Goal: Task Accomplishment & Management: Manage account settings

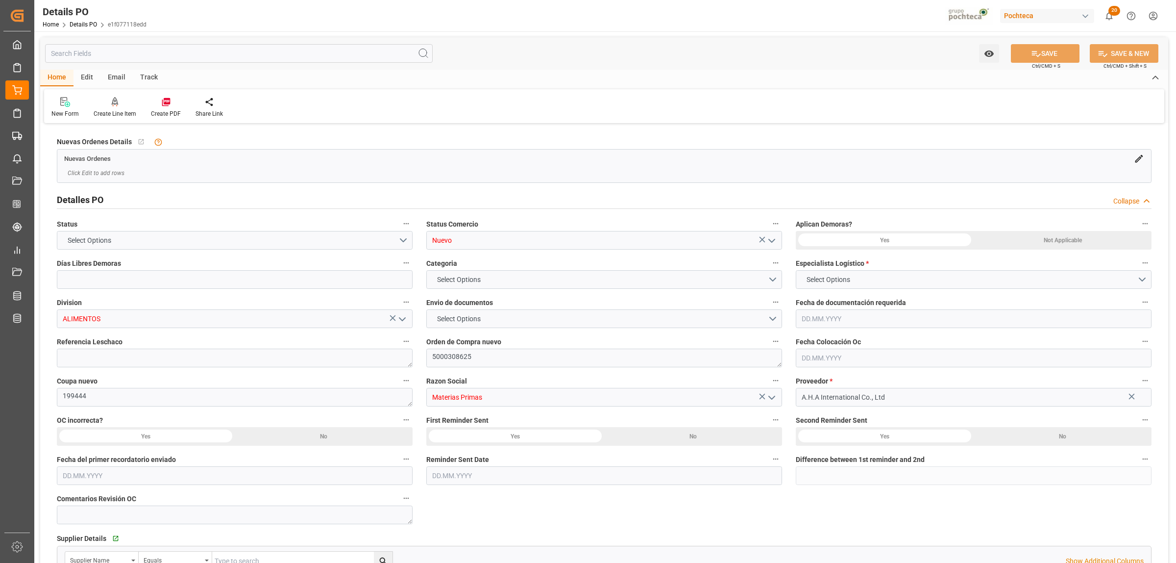
type input "0"
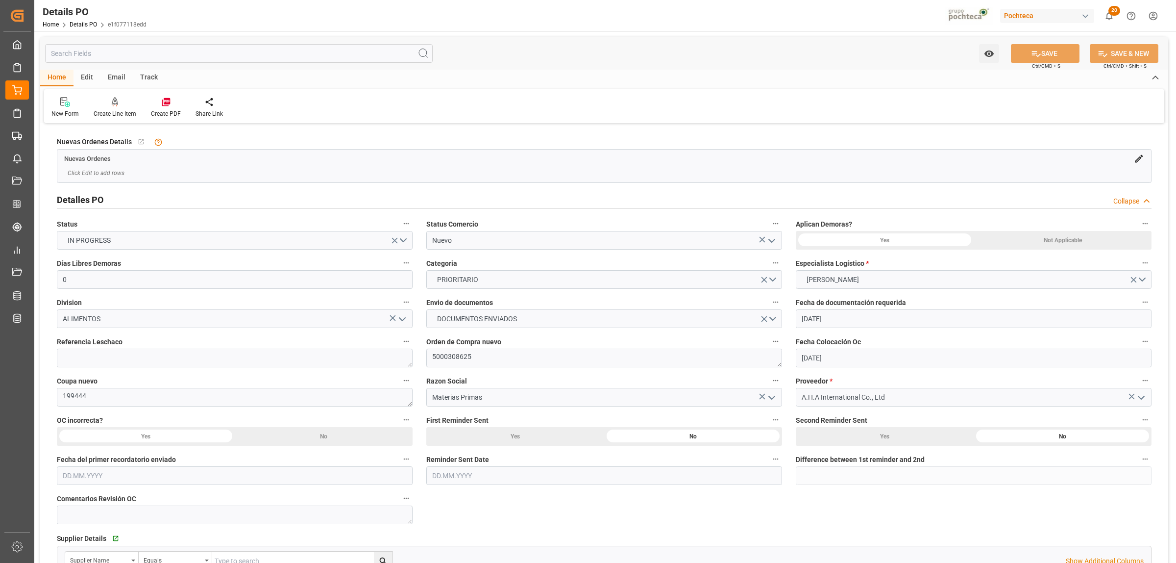
type input "[DATE]"
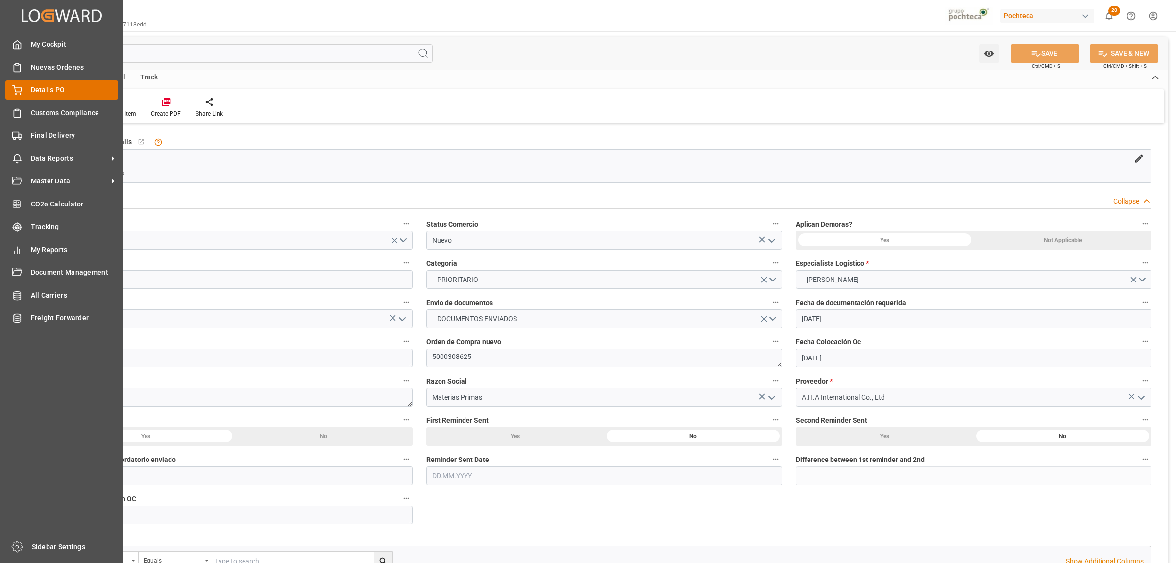
drag, startPoint x: 59, startPoint y: 80, endPoint x: 42, endPoint y: 90, distance: 19.3
click at [58, 81] on div "My Cockpit My Cockpit Nuevas Ordenes Nuevas Ordenes Details PO Details PO Custo…" at bounding box center [61, 281] width 117 height 501
click at [52, 92] on span "Details PO" at bounding box center [75, 90] width 88 height 10
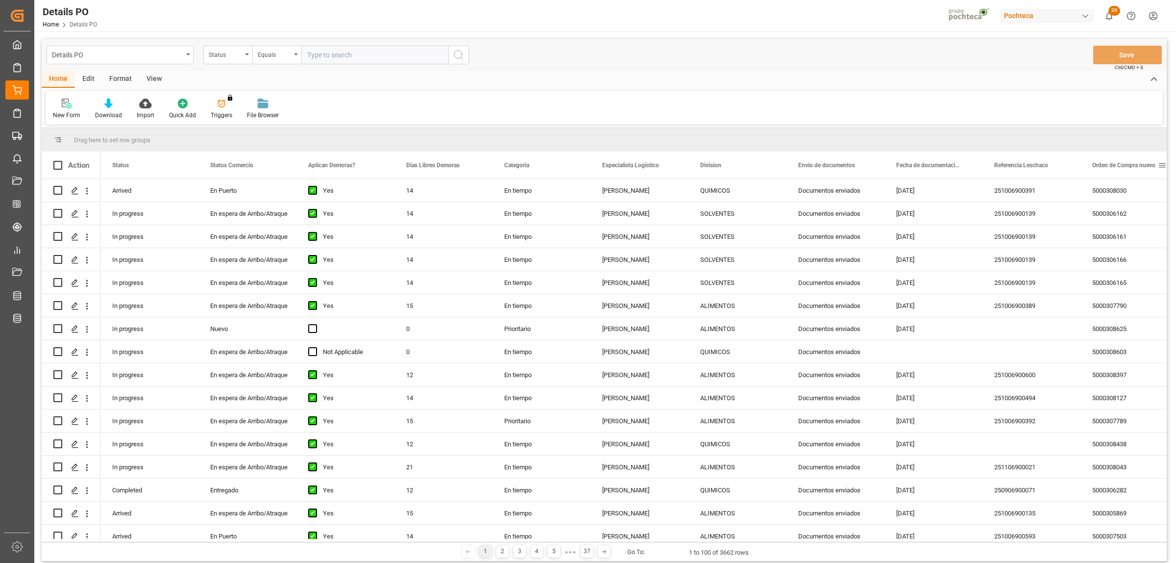
click at [1166, 161] on span at bounding box center [1162, 165] width 9 height 9
click at [1133, 168] on span "filter" at bounding box center [1130, 166] width 9 height 9
type input "5000306913"
click at [1121, 248] on button "Apply" at bounding box center [1126, 249] width 18 height 10
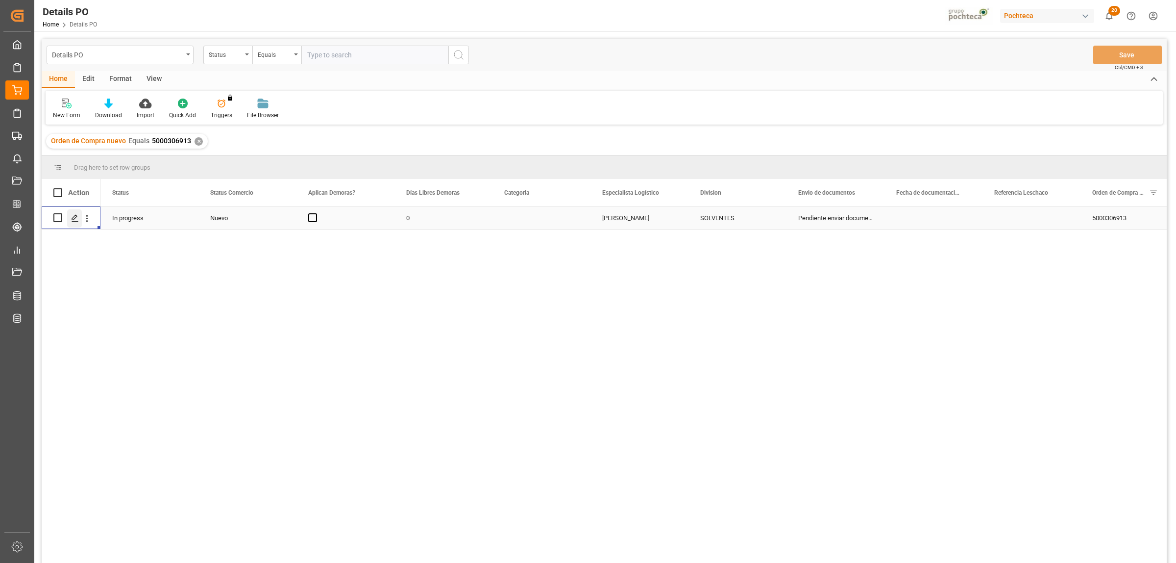
click at [78, 217] on icon "Press SPACE to select this row." at bounding box center [75, 218] width 8 height 8
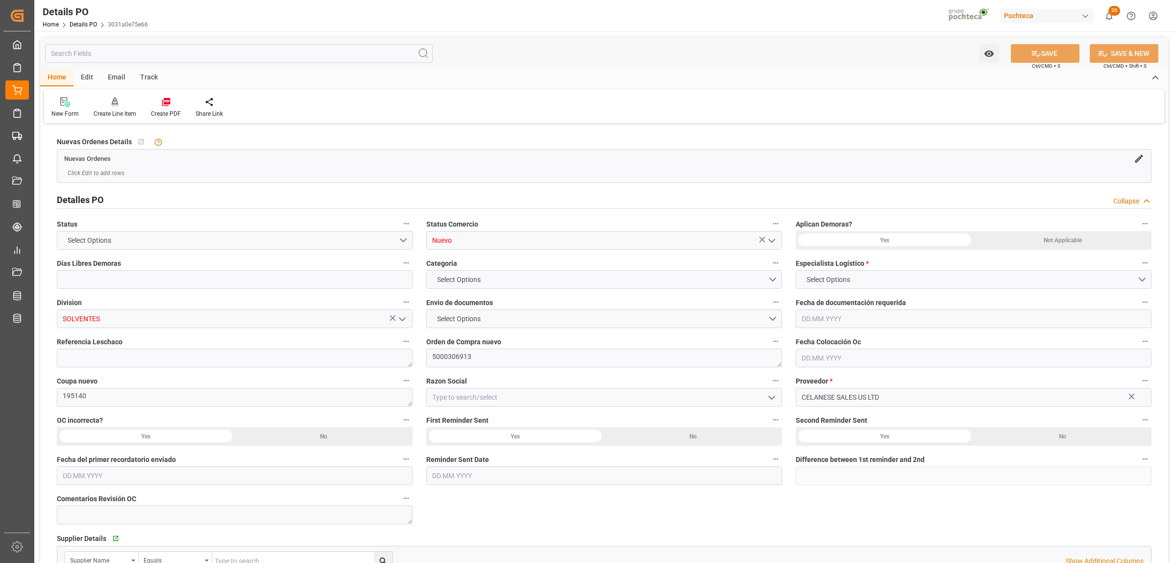
type input "0"
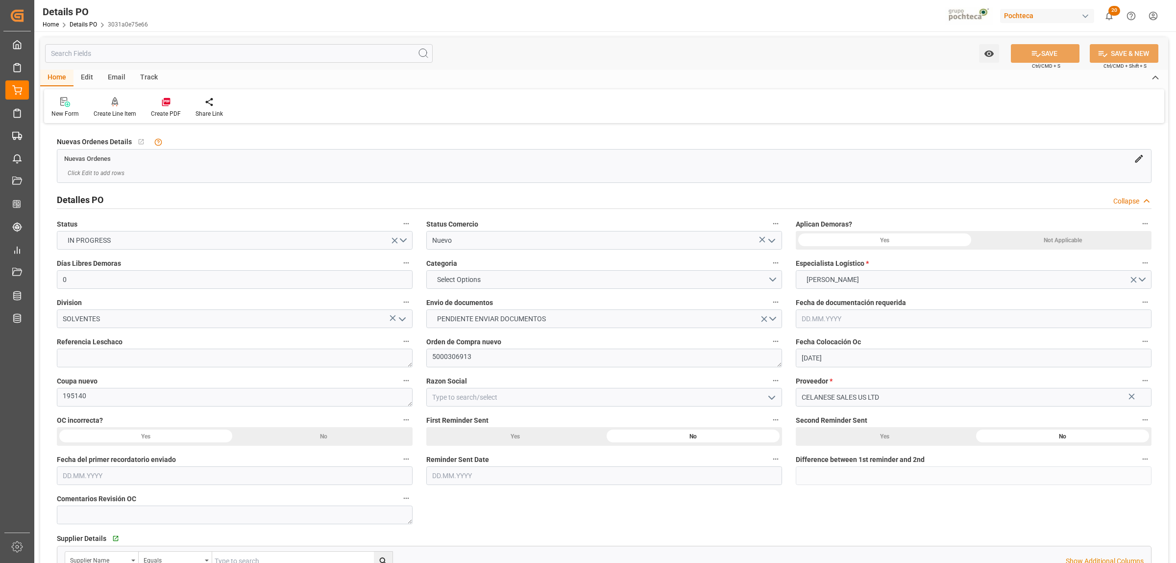
type input "30.07.2025"
click at [772, 242] on polyline "open menu" at bounding box center [772, 240] width 6 height 3
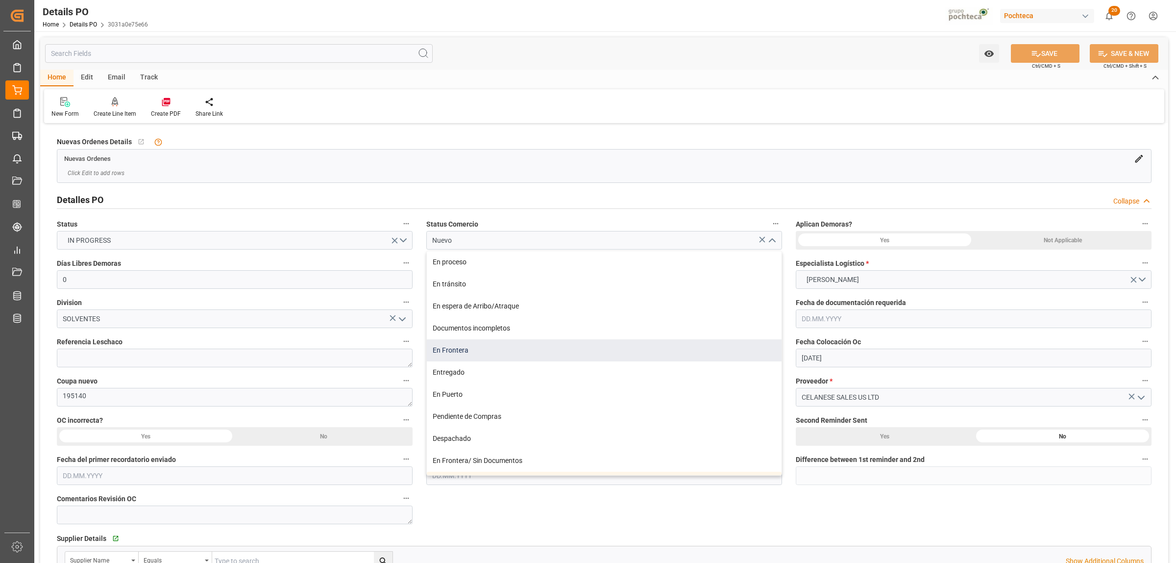
click at [451, 349] on div "En Frontera" at bounding box center [604, 350] width 355 height 22
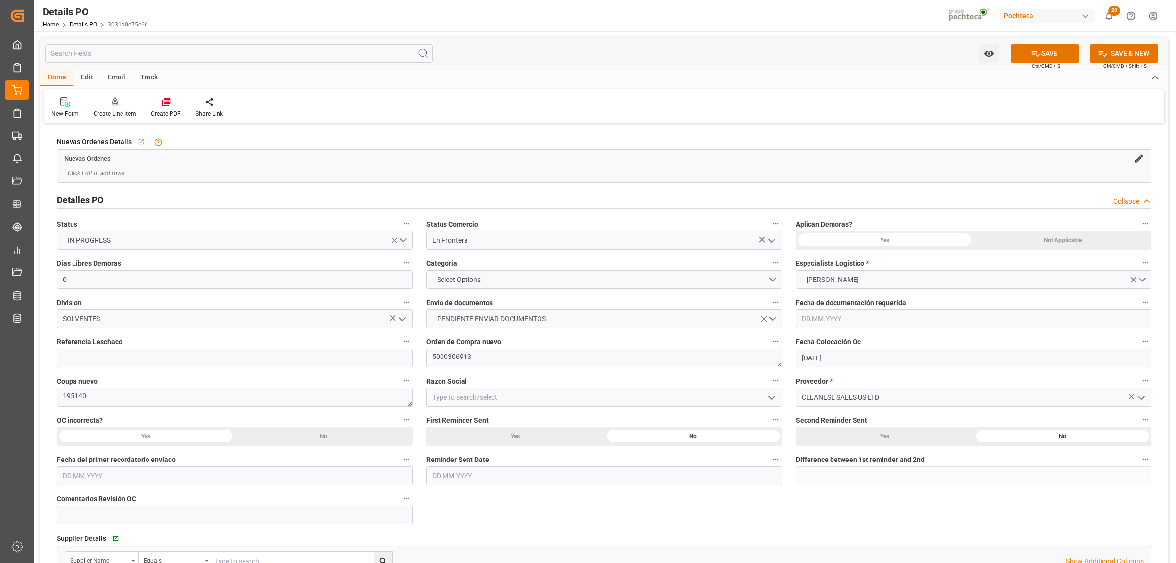
type input "En Frontera"
click at [771, 282] on button "Select Options" at bounding box center [604, 279] width 356 height 19
click at [454, 304] on div "EN TIEMPO" at bounding box center [604, 302] width 355 height 21
click at [771, 320] on button "PENDIENTE ENVIAR DOCUMENTOS" at bounding box center [604, 318] width 356 height 19
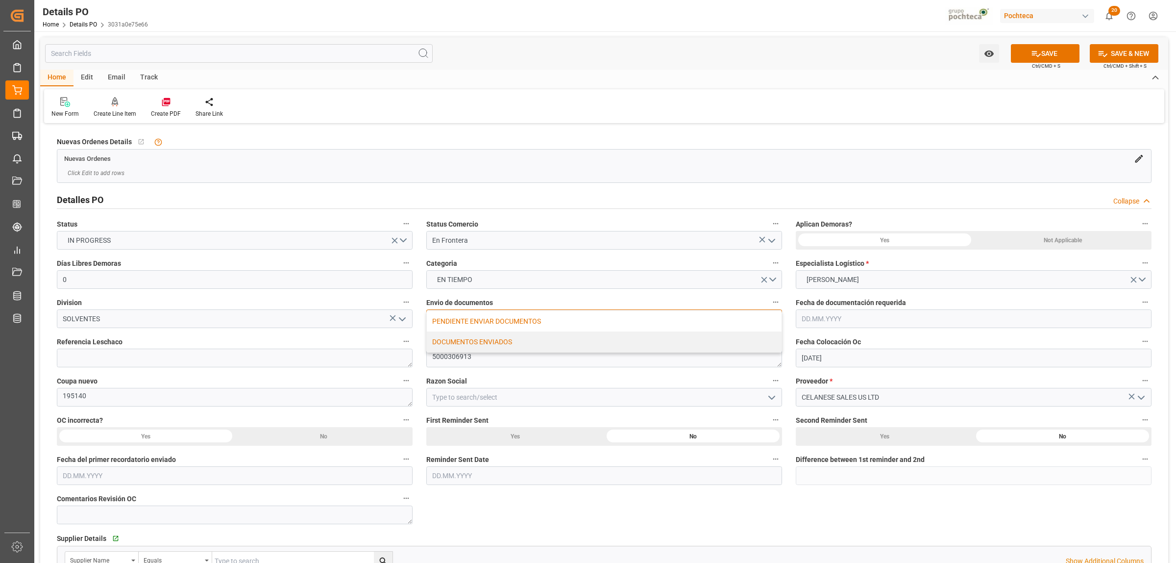
click at [518, 346] on div "DOCUMENTOS ENVIADOS" at bounding box center [604, 341] width 355 height 21
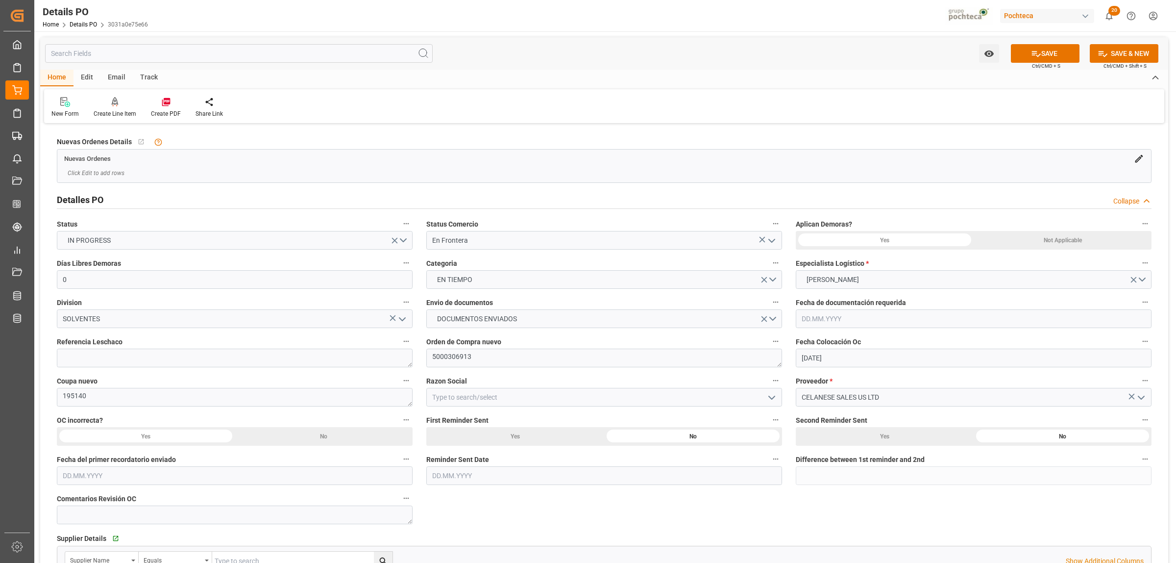
click at [773, 402] on icon "open menu" at bounding box center [772, 398] width 12 height 12
click at [479, 420] on div "Materias Primas" at bounding box center [604, 419] width 355 height 22
type input "Materias Primas"
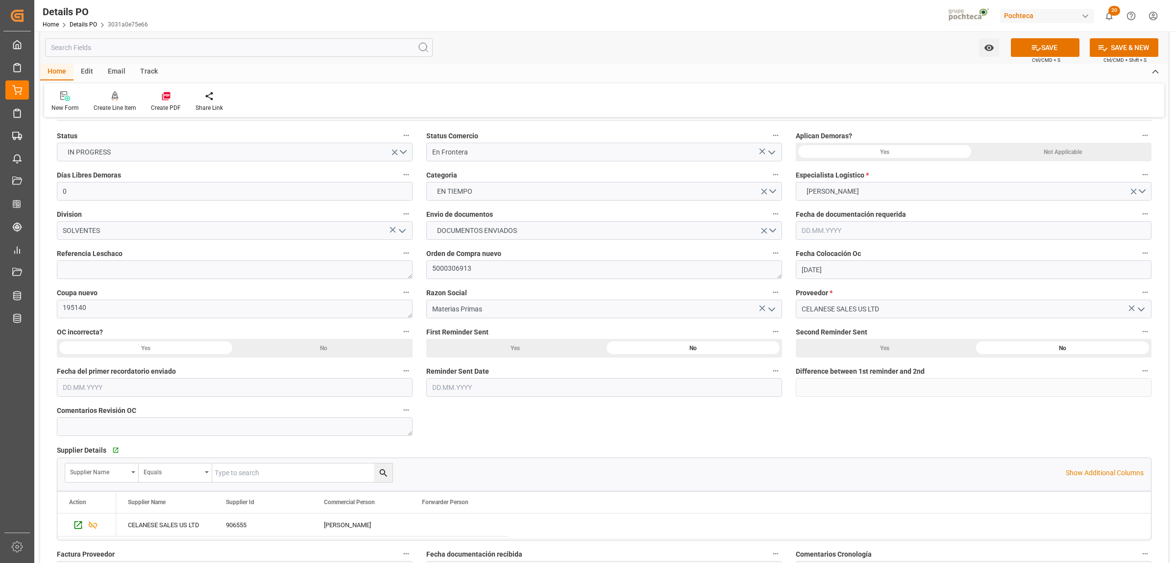
scroll to position [61, 0]
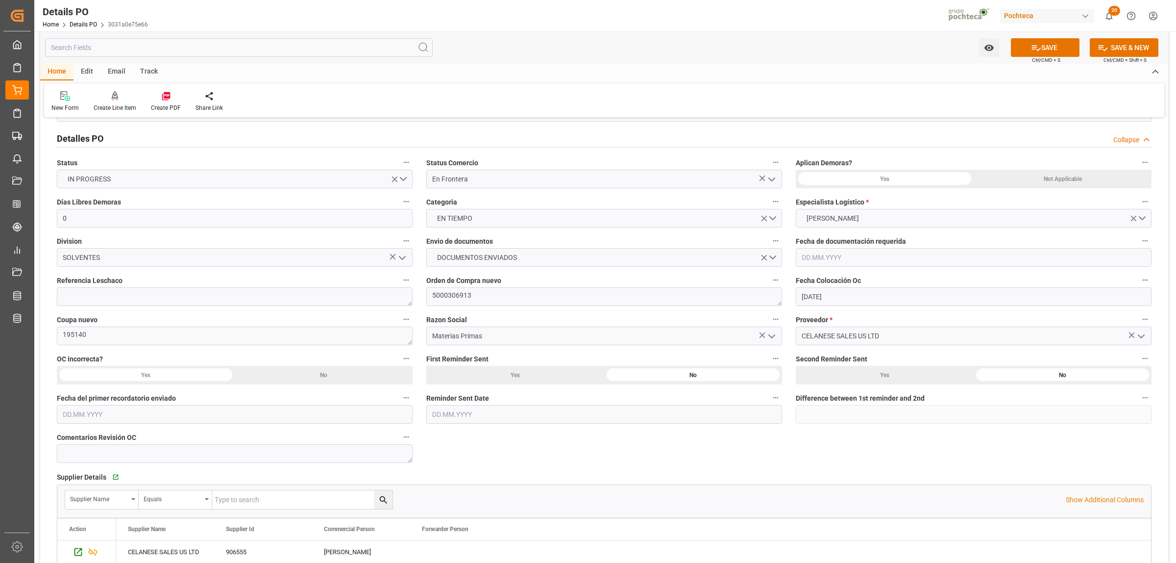
click at [1059, 186] on div "Not Applicable" at bounding box center [1063, 179] width 178 height 19
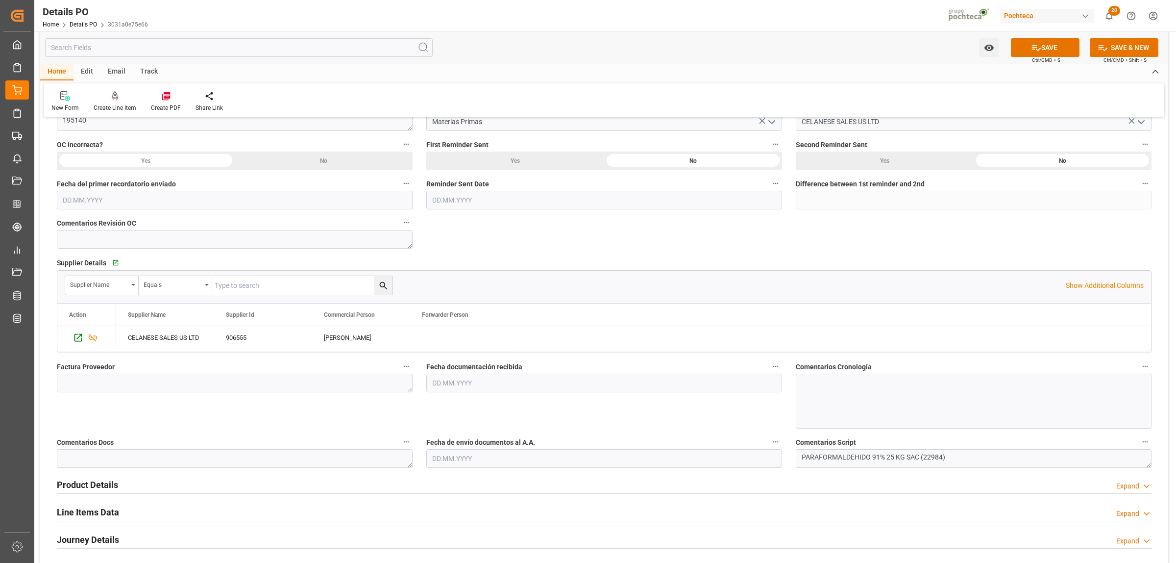
scroll to position [306, 0]
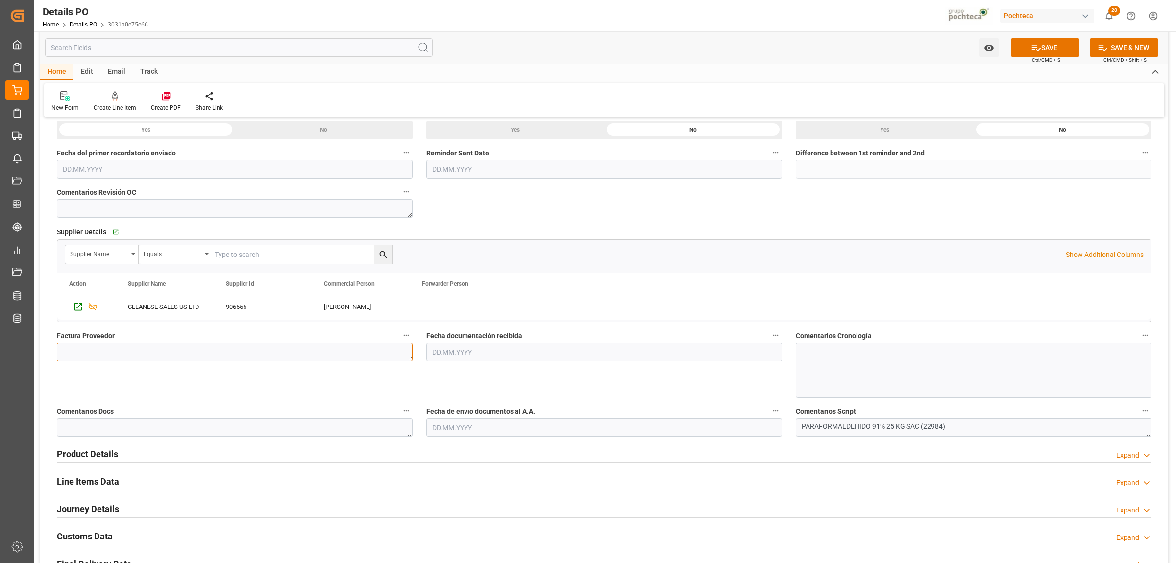
click at [146, 352] on textarea at bounding box center [235, 352] width 356 height 19
paste textarea "1074079"
type textarea "1074079"
click at [444, 355] on input "text" at bounding box center [604, 352] width 356 height 19
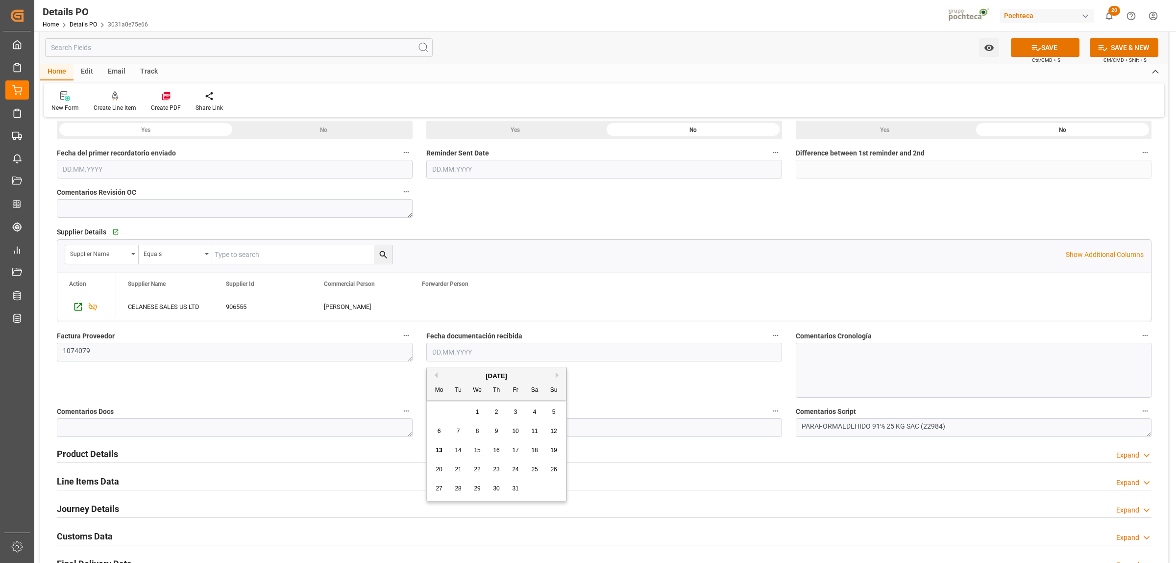
click at [453, 402] on div "29 30 1 2 3 4 5" at bounding box center [497, 411] width 134 height 19
click at [441, 451] on span "13" at bounding box center [439, 450] width 6 height 7
type input "[DATE]"
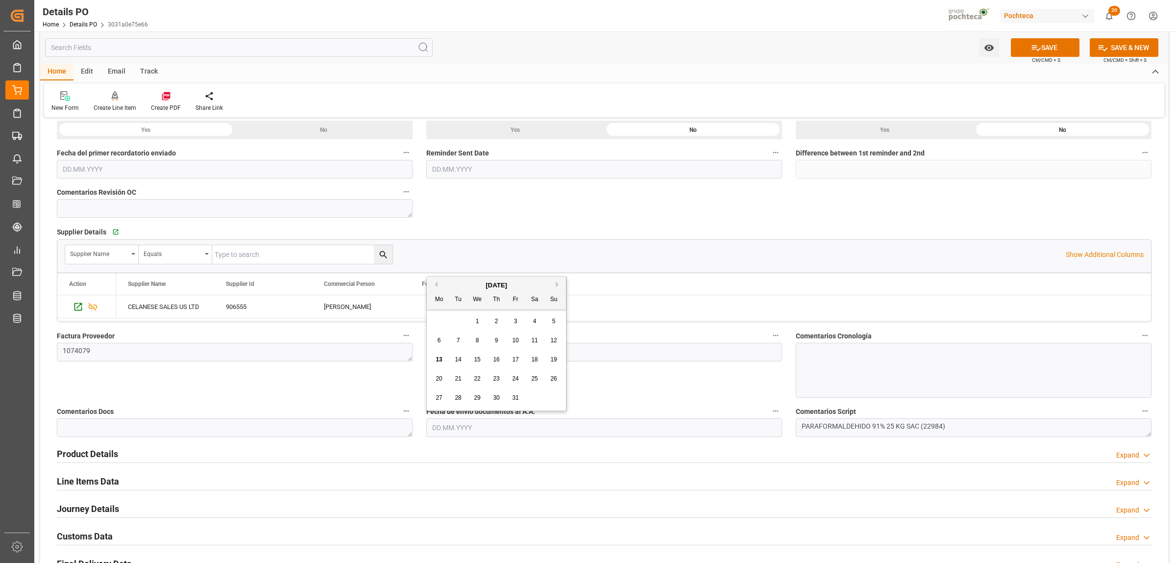
click at [449, 432] on input "text" at bounding box center [604, 427] width 356 height 19
click at [443, 355] on div "13" at bounding box center [439, 360] width 12 height 12
type input "[DATE]"
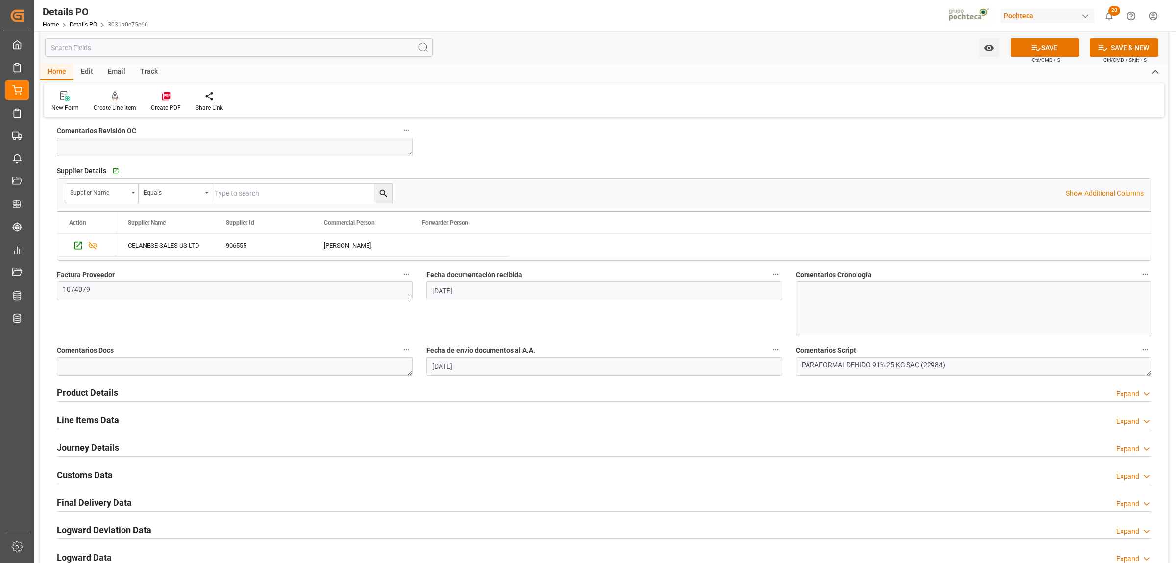
click at [94, 393] on h2 "Product Details" at bounding box center [87, 392] width 61 height 13
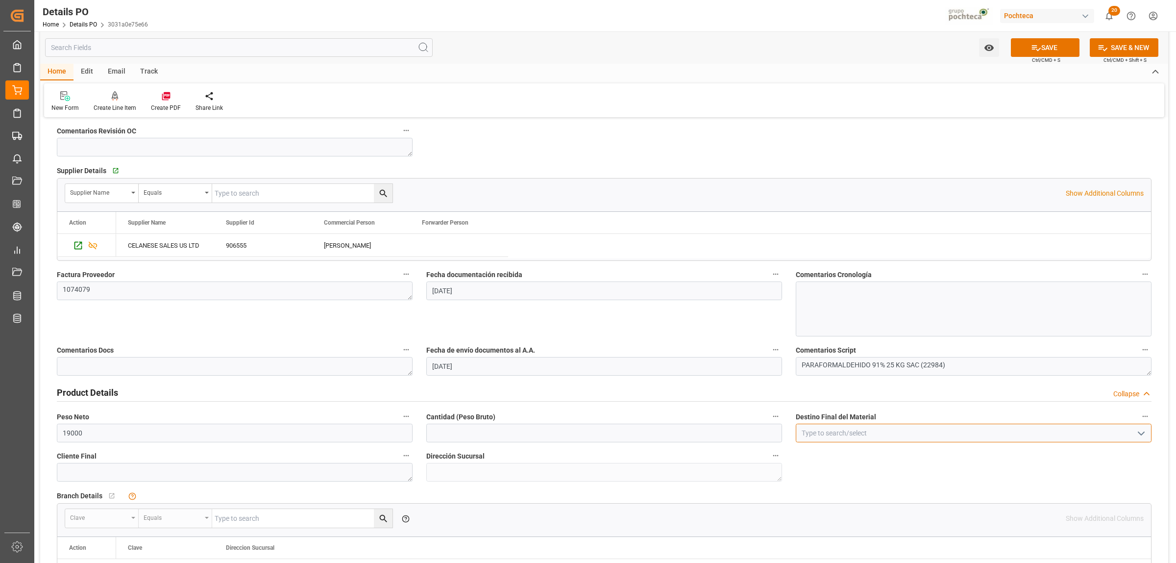
click at [1089, 433] on input at bounding box center [974, 433] width 356 height 19
click at [813, 519] on div "San Juan / CDMX" at bounding box center [974, 521] width 355 height 22
type input "San Juan / CDMX"
click at [55, 434] on div "Peso Neto 19000" at bounding box center [235, 425] width 370 height 39
click at [476, 435] on input "text" at bounding box center [604, 433] width 356 height 19
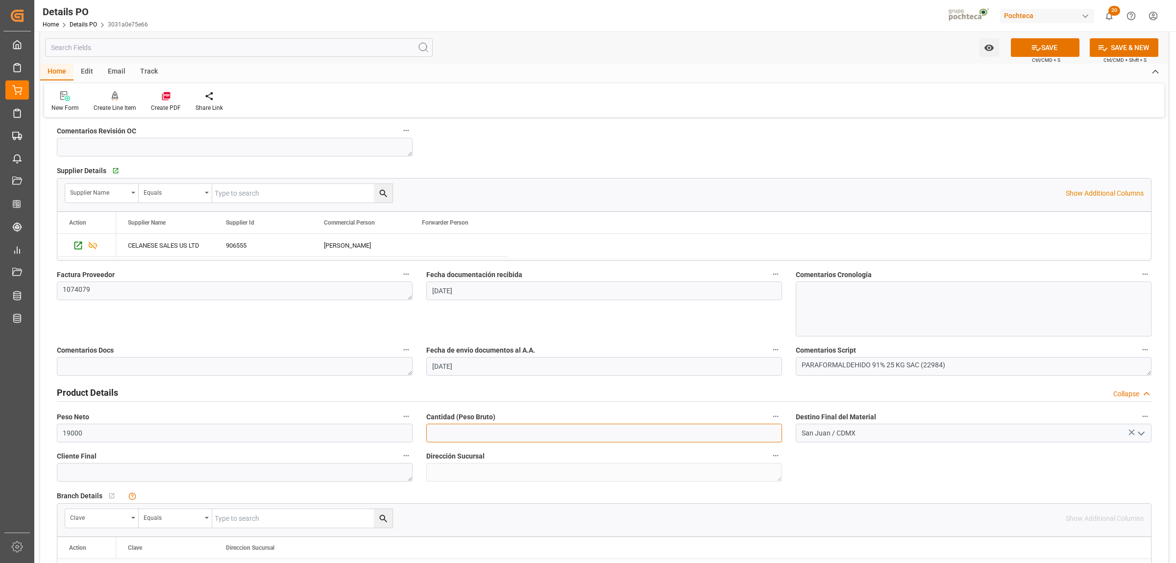
paste input "19000"
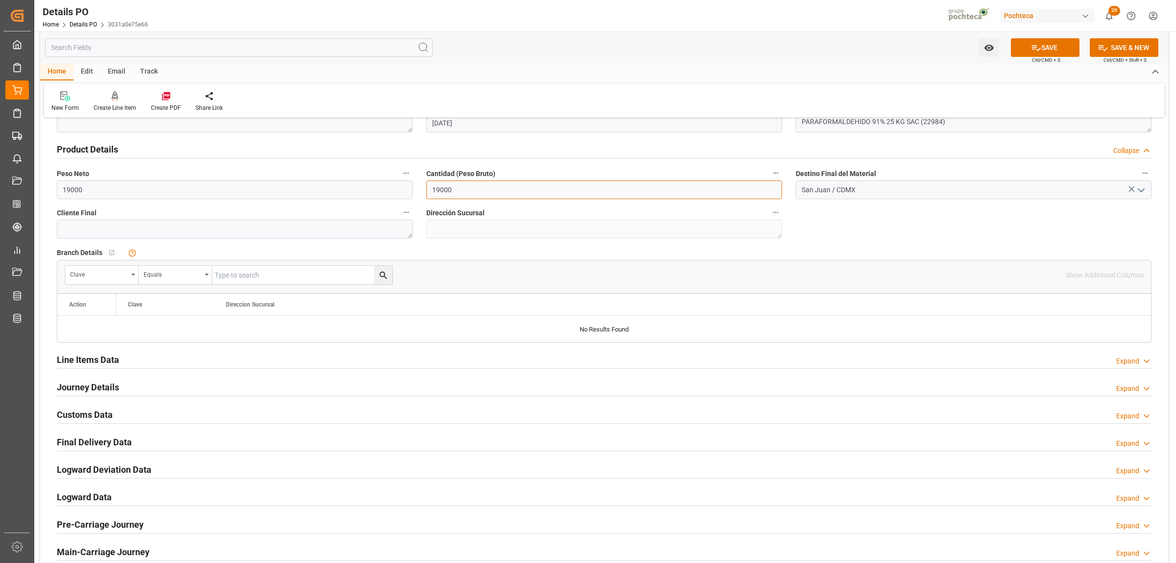
scroll to position [613, 0]
type input "19000"
click at [104, 354] on h2 "Line Items Data" at bounding box center [88, 357] width 62 height 13
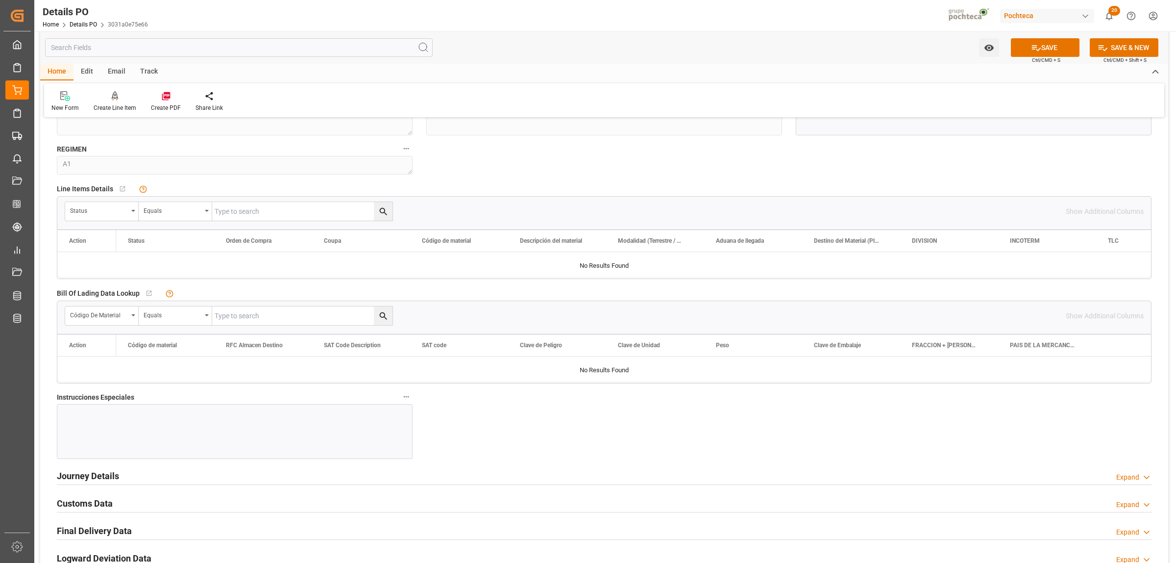
scroll to position [919, 0]
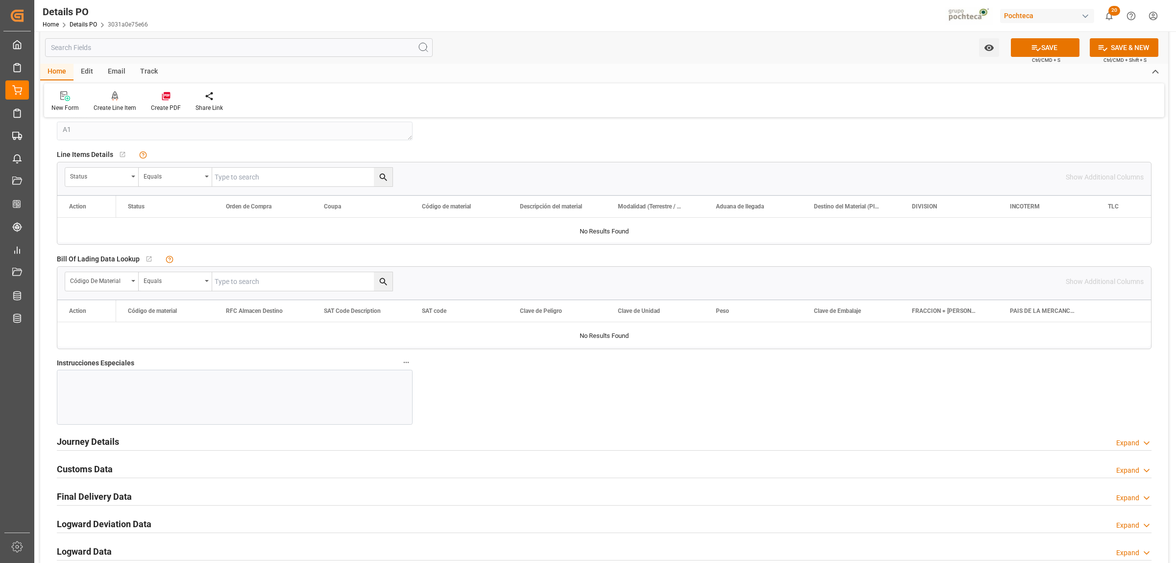
click at [222, 393] on div at bounding box center [235, 397] width 356 height 55
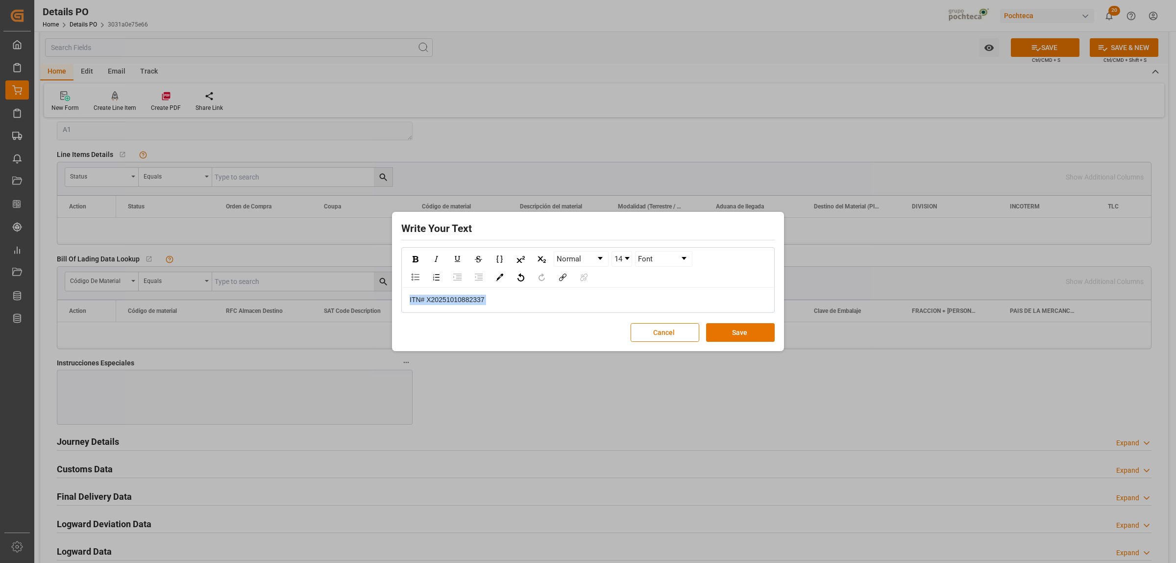
drag, startPoint x: 486, startPoint y: 303, endPoint x: 404, endPoint y: 302, distance: 81.4
click at [404, 302] on div "ITN# X20251010882337" at bounding box center [588, 300] width 372 height 24
click at [416, 261] on img "rdw-inline-control" at bounding box center [416, 259] width 6 height 6
click at [491, 277] on div "rdw-color-picker" at bounding box center [499, 277] width 17 height 15
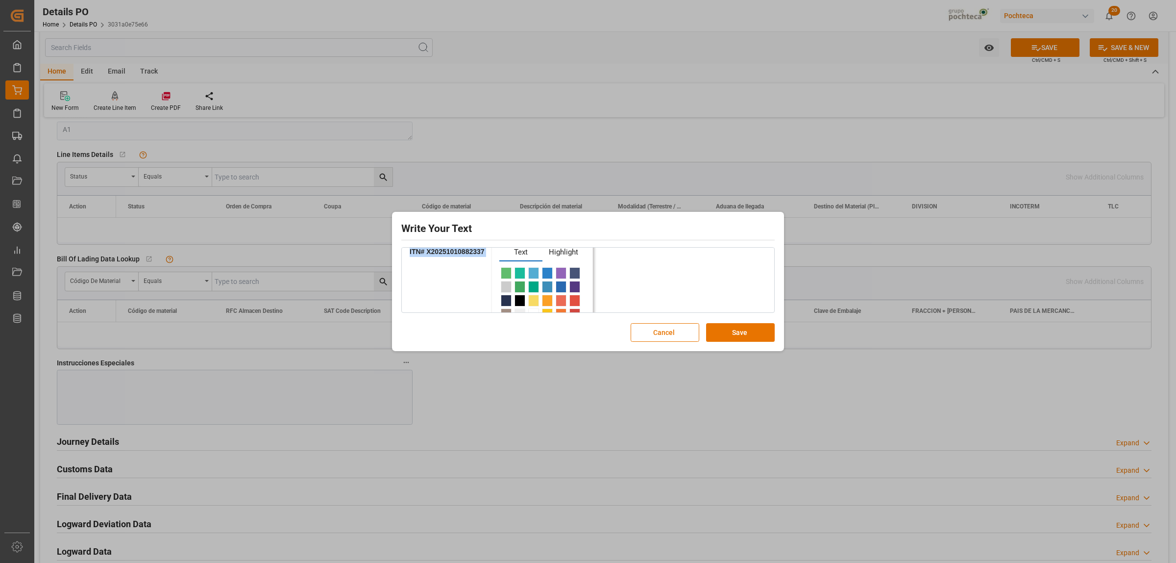
scroll to position [61, 0]
click at [520, 261] on span "rdw-color-picker" at bounding box center [520, 260] width 11 height 12
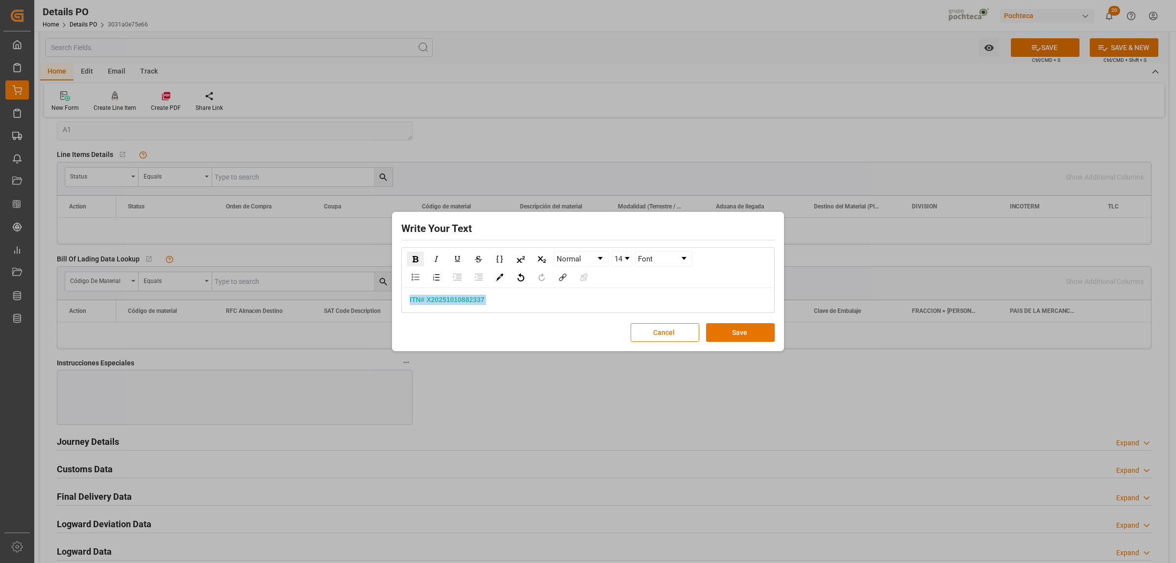
click at [625, 261] on link "14" at bounding box center [622, 258] width 20 height 15
click at [619, 295] on li "24" at bounding box center [622, 293] width 19 height 12
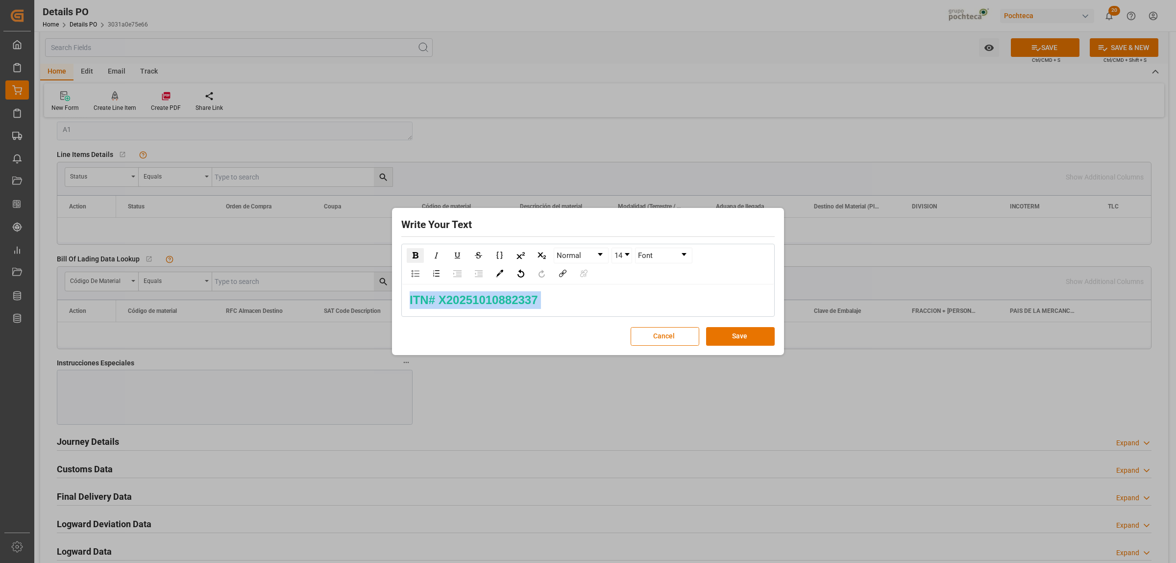
scroll to position [0, 0]
click at [740, 334] on button "Save" at bounding box center [740, 336] width 69 height 19
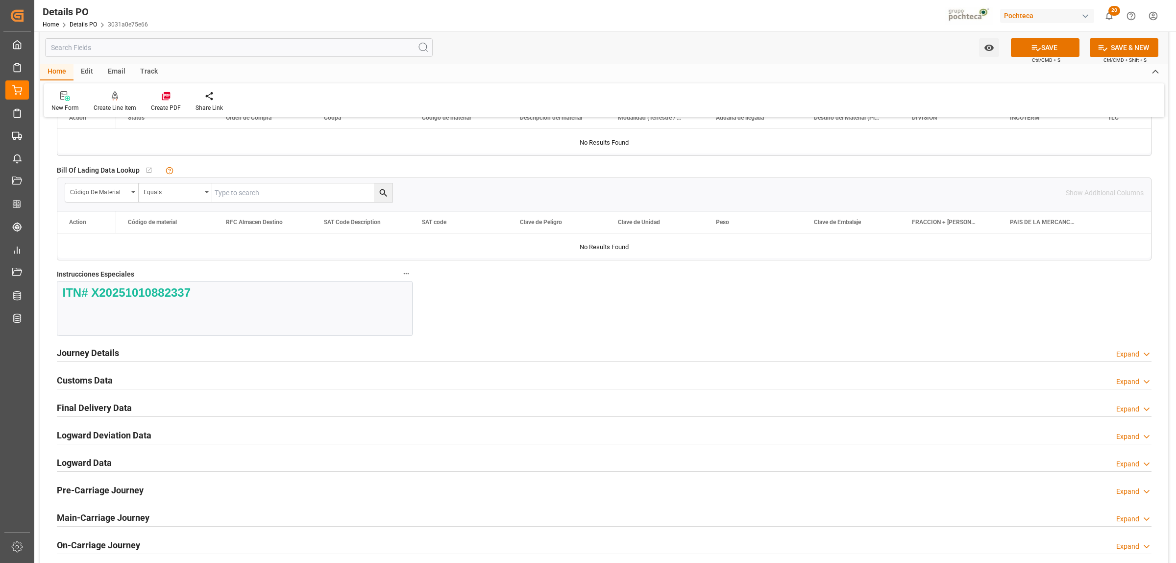
scroll to position [1042, 0]
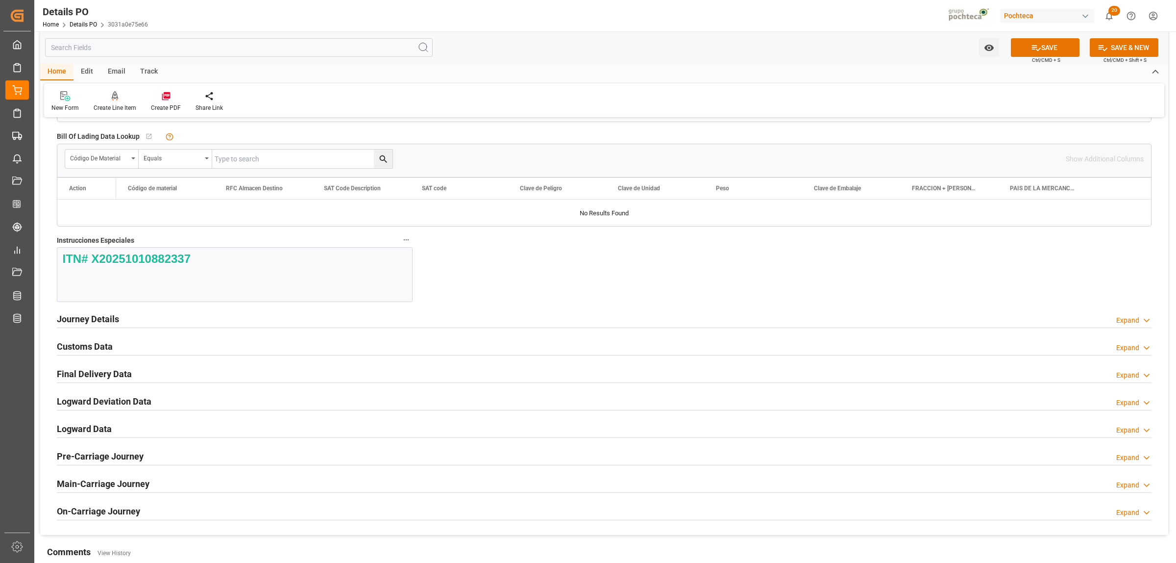
click at [99, 351] on h2 "Customs Data" at bounding box center [85, 346] width 56 height 13
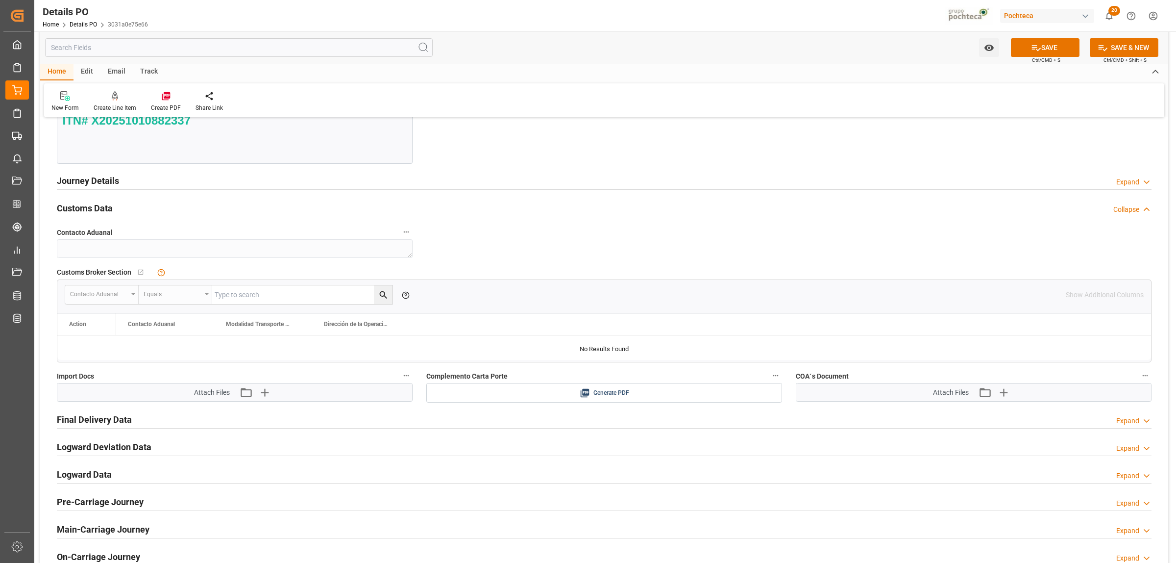
scroll to position [1226, 0]
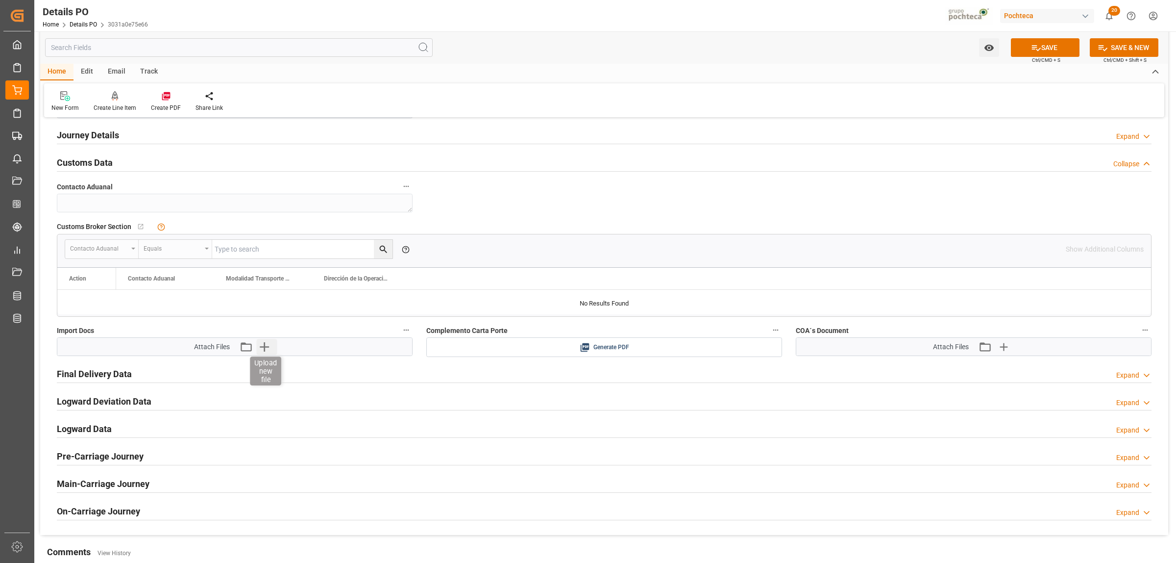
click at [271, 347] on icon "button" at bounding box center [265, 347] width 16 height 16
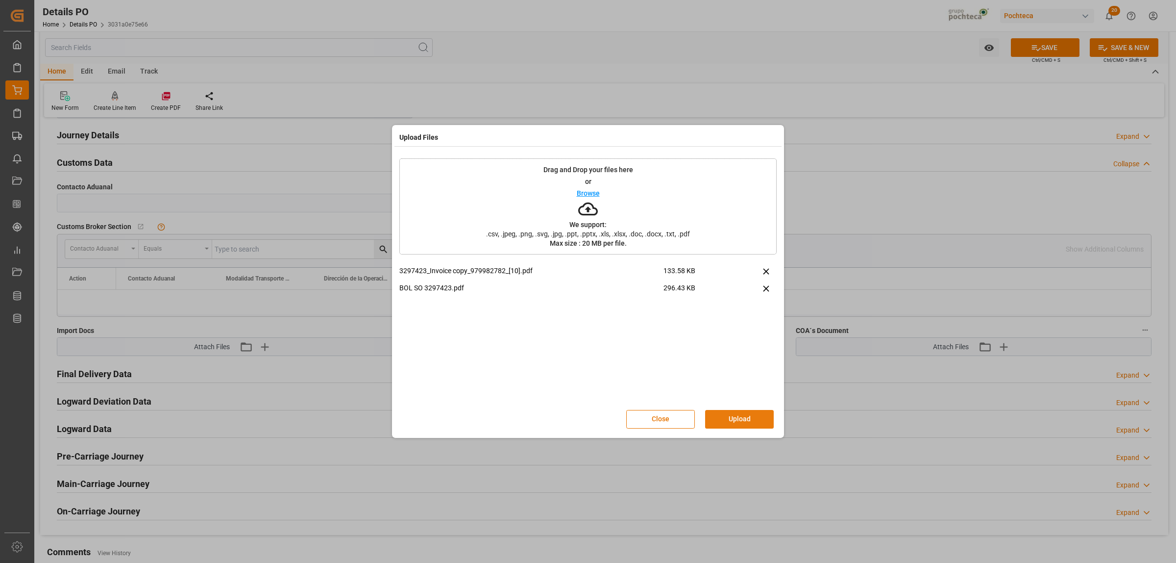
click at [730, 412] on button "Upload" at bounding box center [739, 419] width 69 height 19
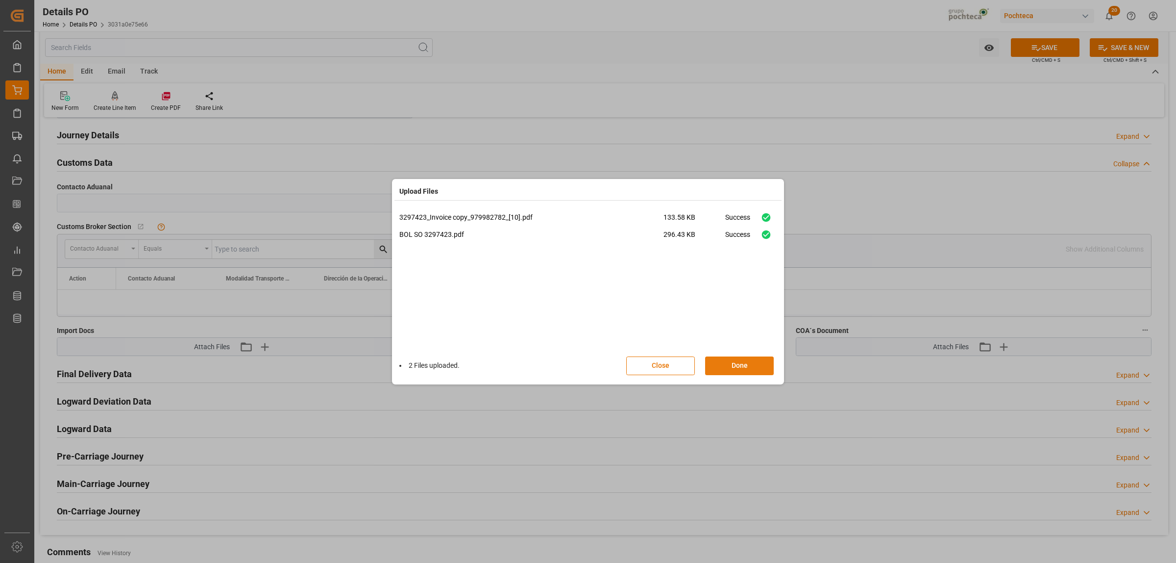
click at [738, 368] on button "Done" at bounding box center [739, 365] width 69 height 19
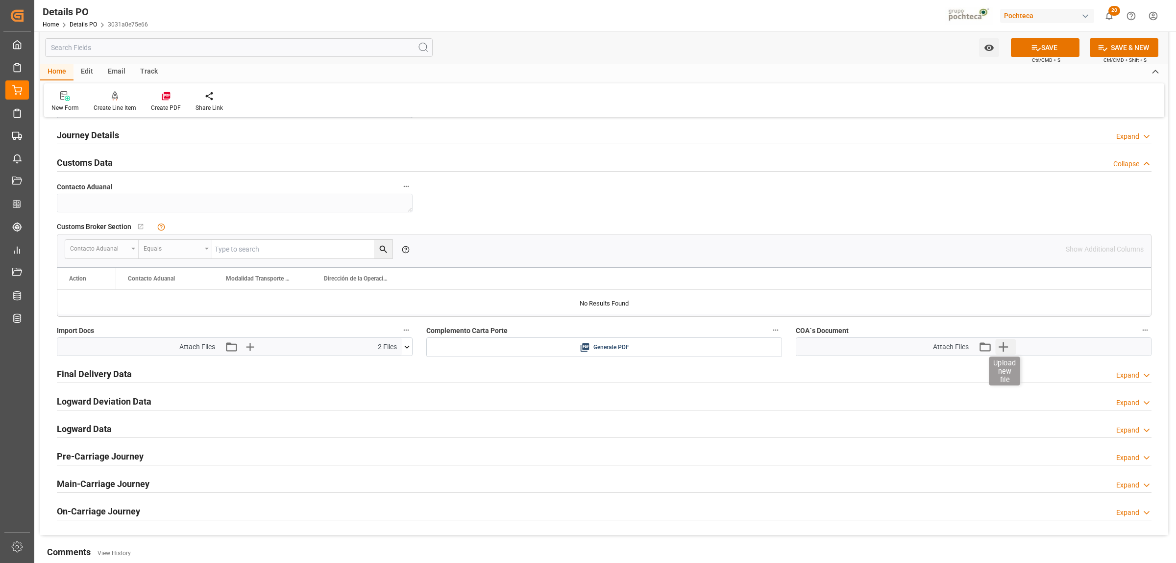
click at [1009, 350] on icon "button" at bounding box center [1004, 347] width 16 height 16
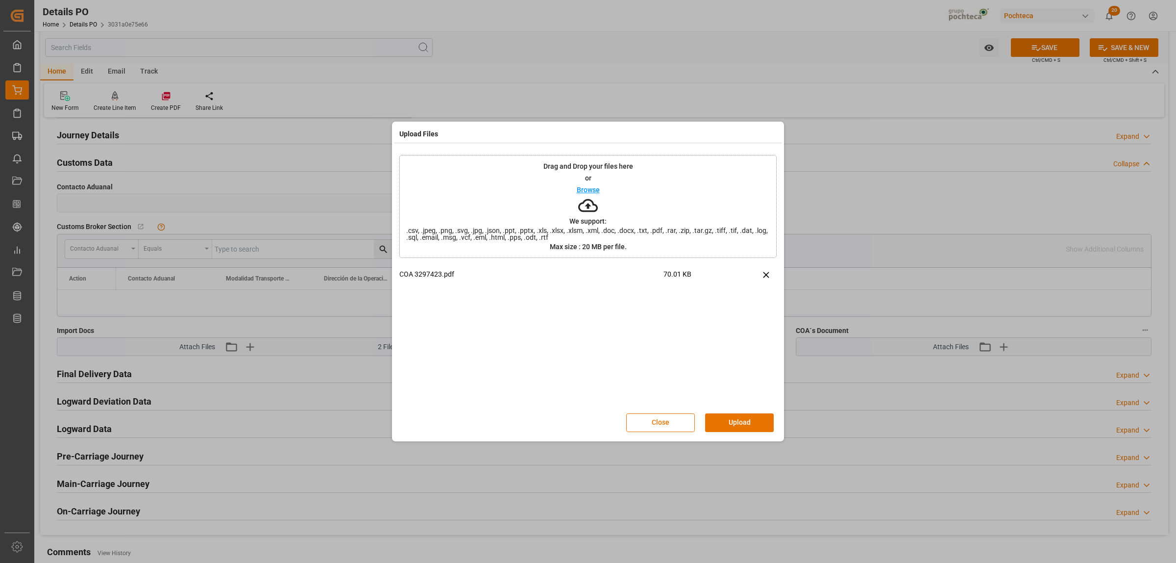
click at [751, 425] on button "Upload" at bounding box center [739, 422] width 69 height 19
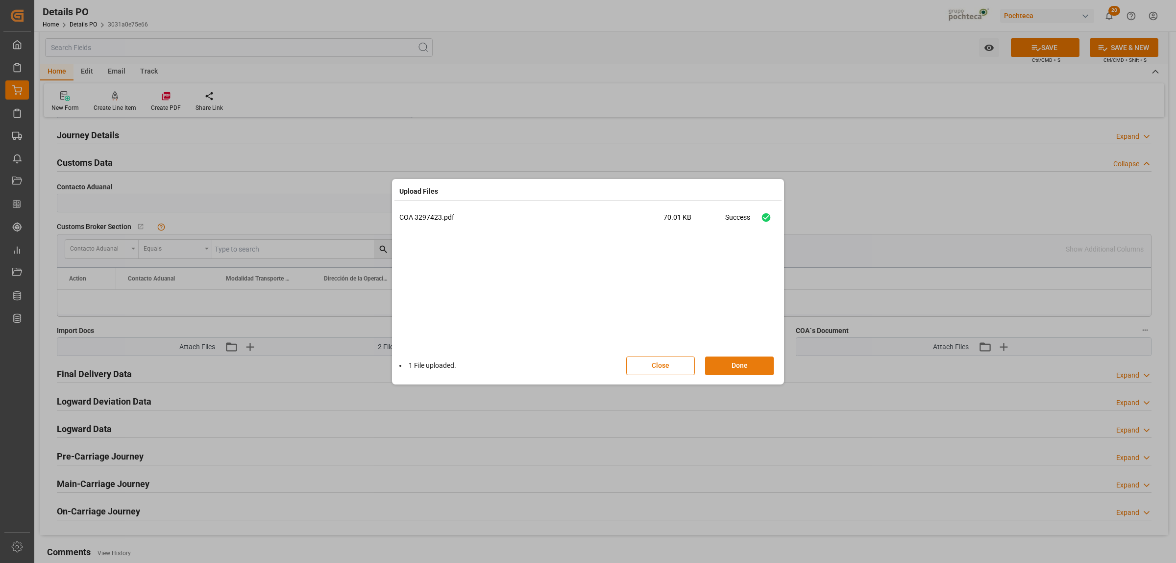
click at [733, 369] on button "Done" at bounding box center [739, 365] width 69 height 19
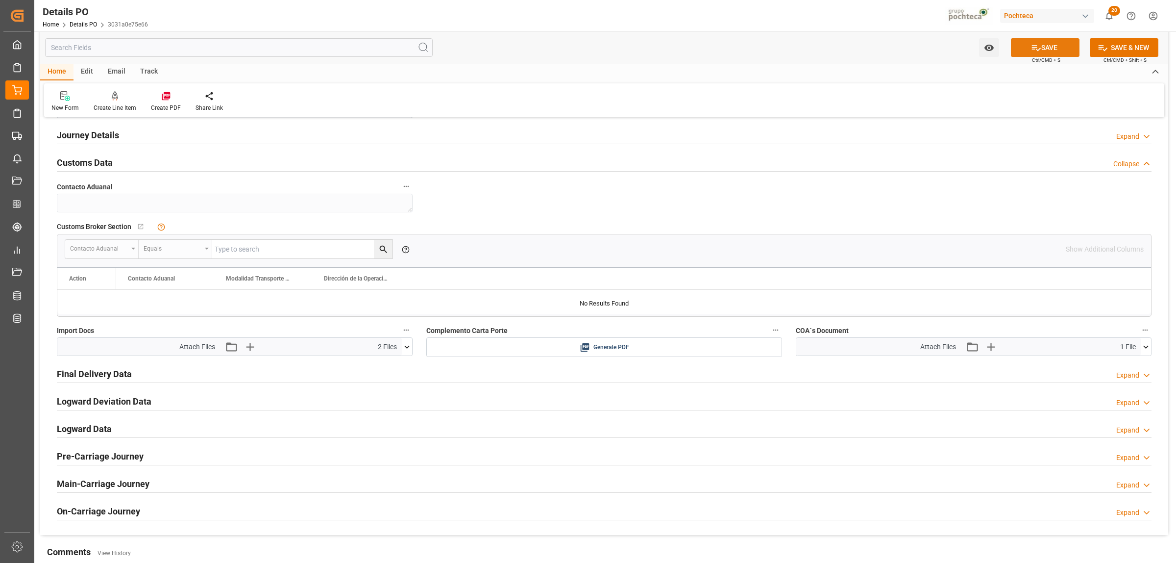
click at [1040, 49] on button "SAVE" at bounding box center [1045, 47] width 69 height 19
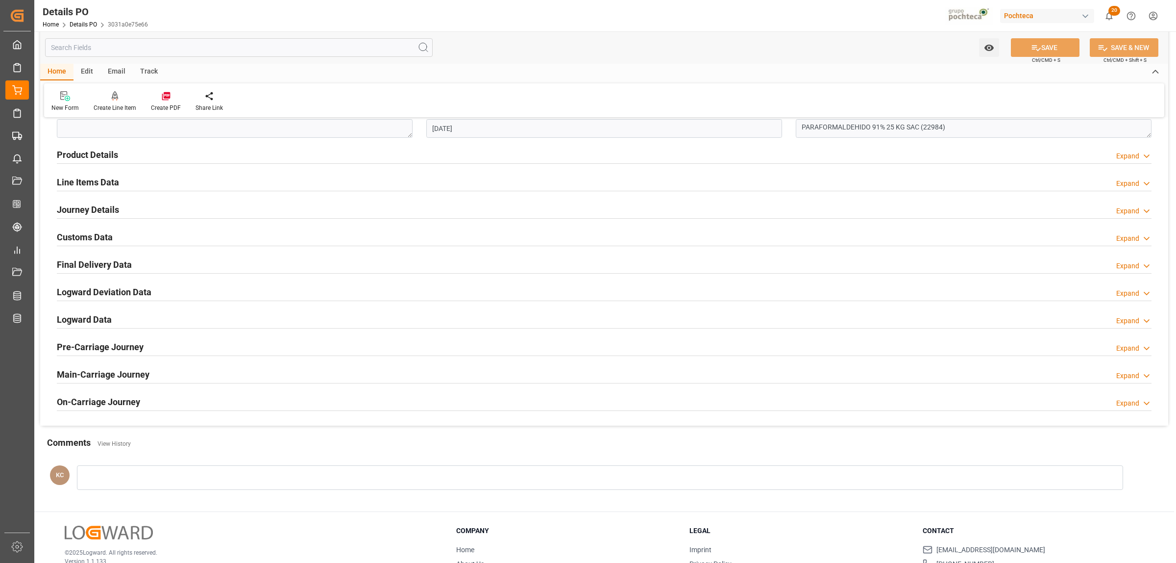
scroll to position [299, 0]
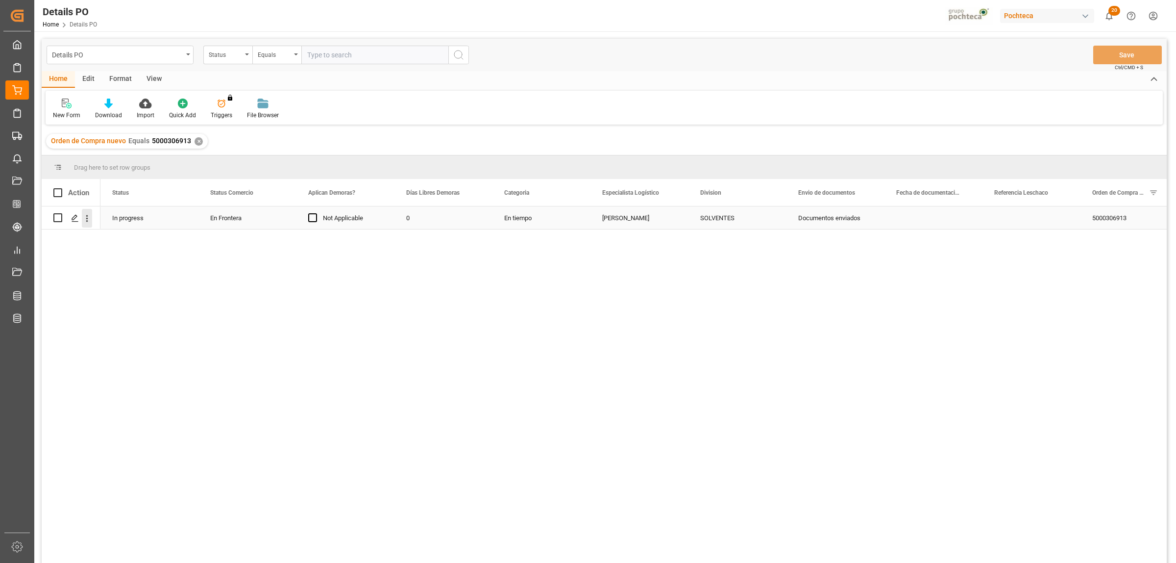
click at [92, 217] on icon "open menu" at bounding box center [87, 218] width 10 height 10
click at [137, 338] on span "Create and Link Child Object" at bounding box center [151, 339] width 89 height 10
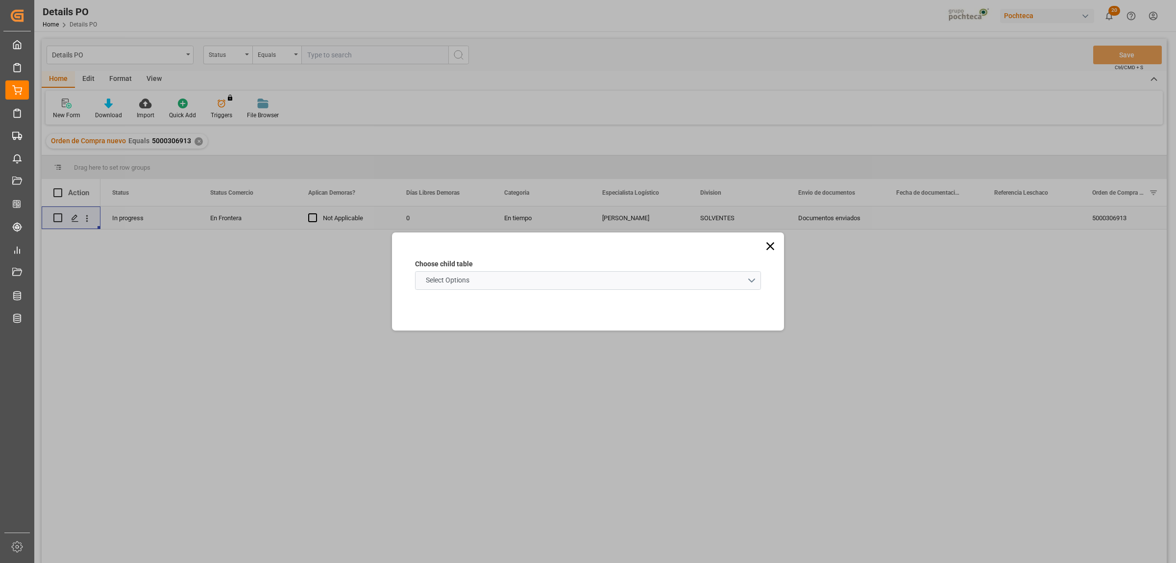
click at [747, 279] on schema "Select Options" at bounding box center [588, 280] width 346 height 19
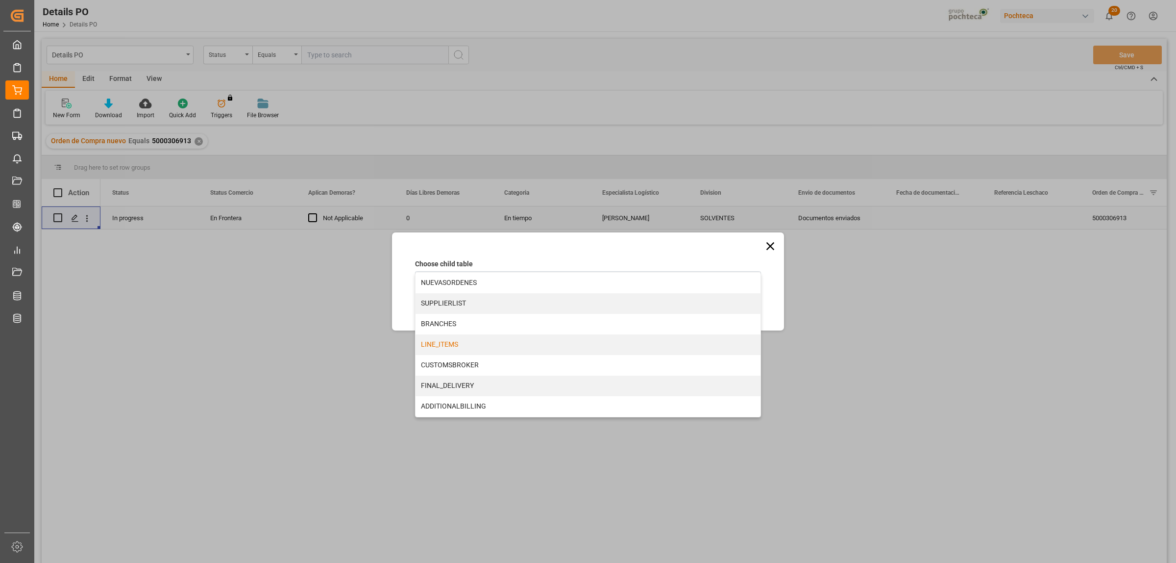
click at [441, 346] on div "LINE_ITEMS" at bounding box center [588, 344] width 345 height 21
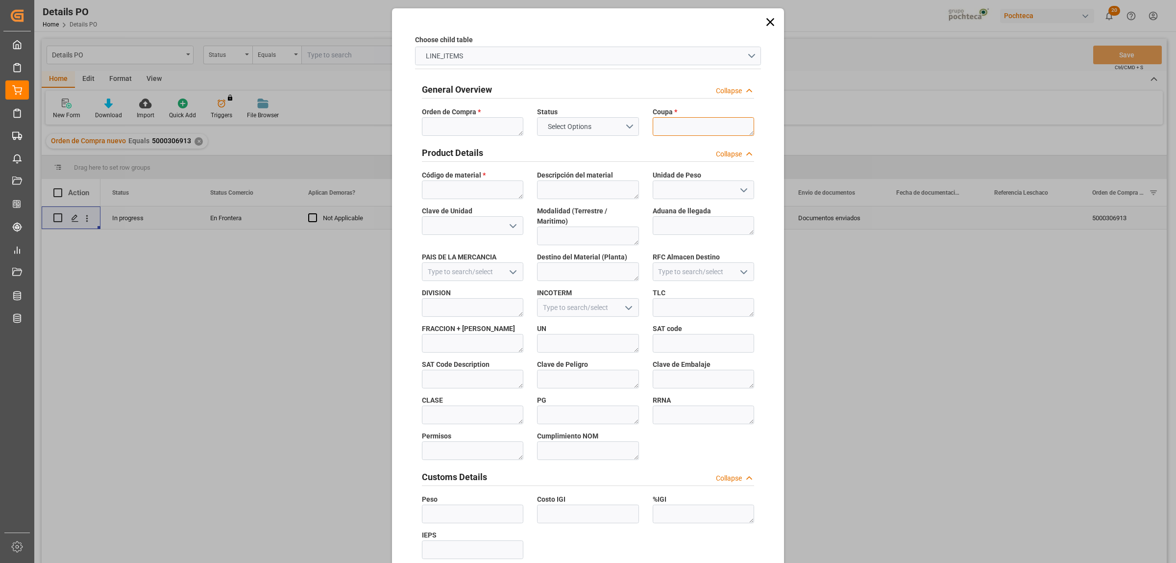
click at [679, 132] on textarea at bounding box center [703, 126] width 101 height 19
paste textarea "195140"
type textarea "195140"
click at [466, 121] on textarea at bounding box center [472, 126] width 101 height 19
paste textarea "5000306913"
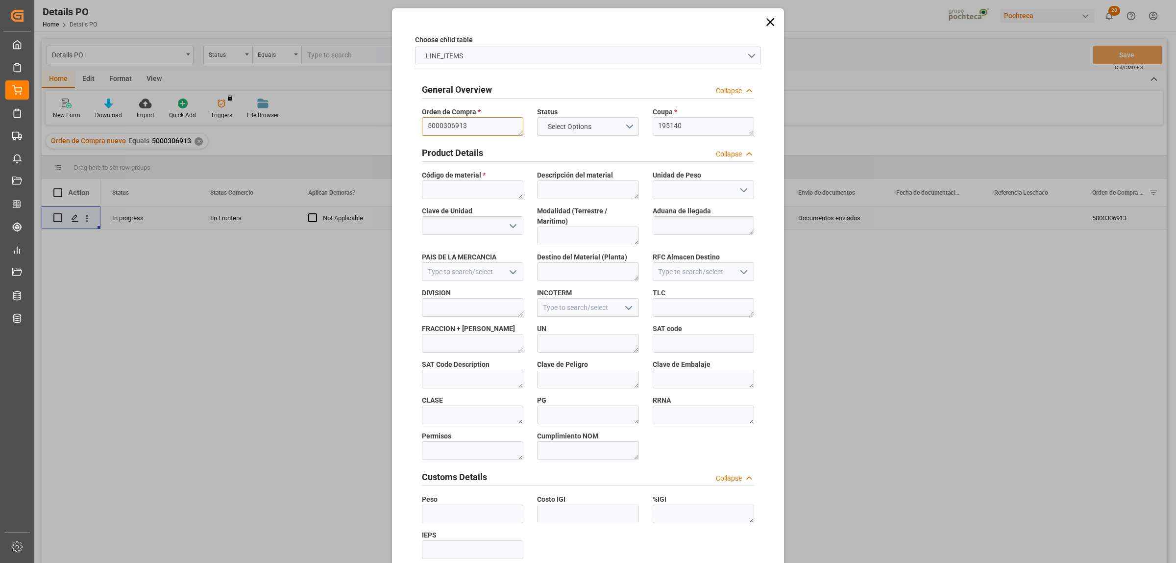
type textarea "5000306913"
click at [485, 194] on textarea at bounding box center [472, 189] width 101 height 19
paste textarea "22984"
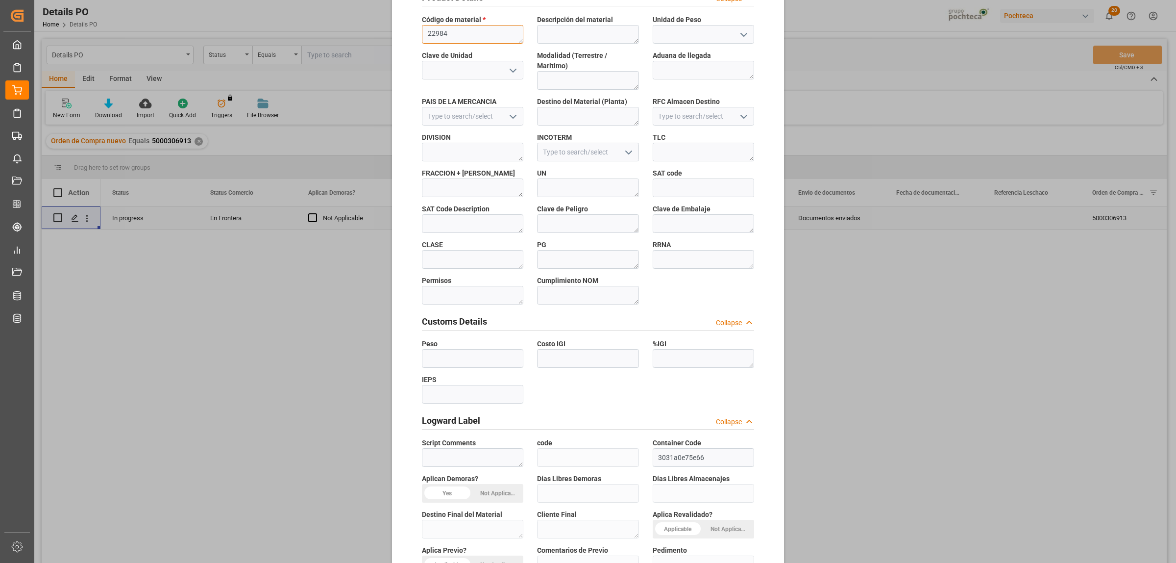
scroll to position [288, 0]
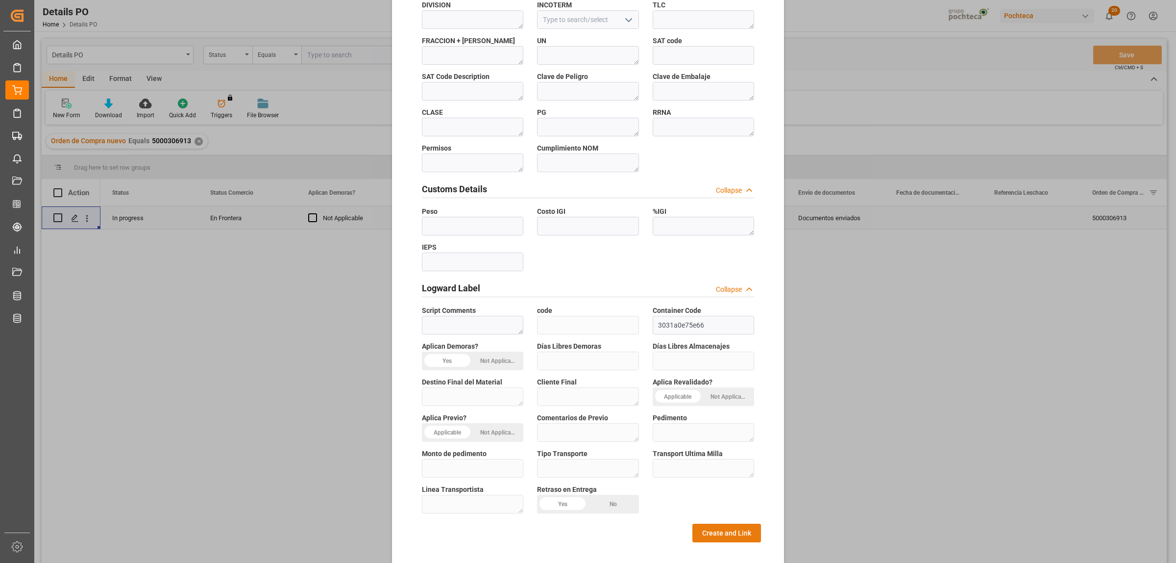
type textarea "22984"
click at [729, 525] on button "Create and Link" at bounding box center [727, 533] width 69 height 19
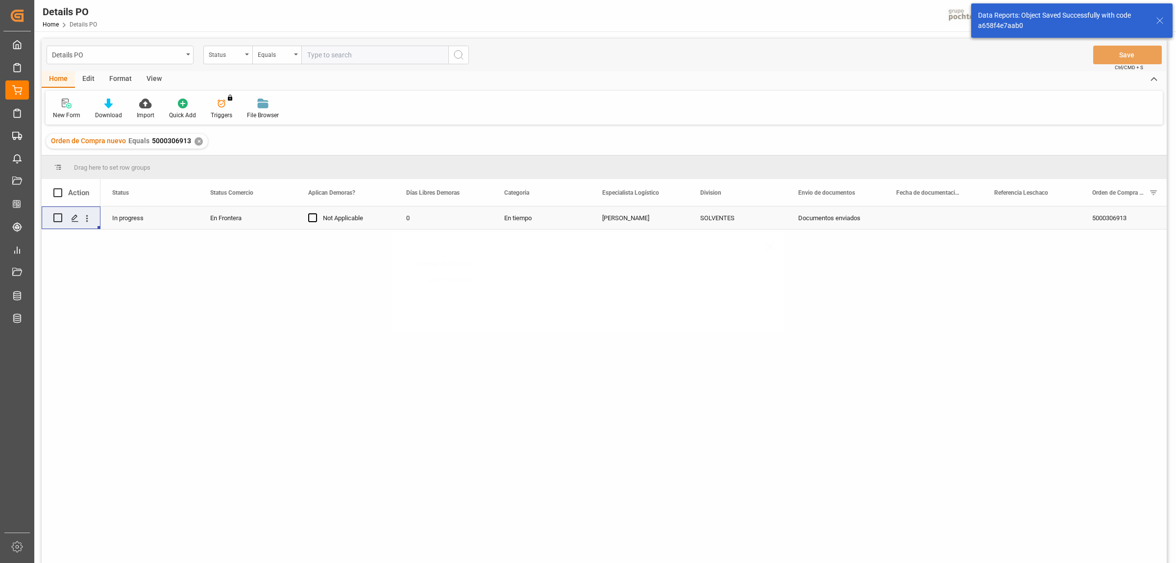
scroll to position [0, 0]
click at [74, 222] on icon "Press SPACE to select this row." at bounding box center [75, 218] width 8 height 8
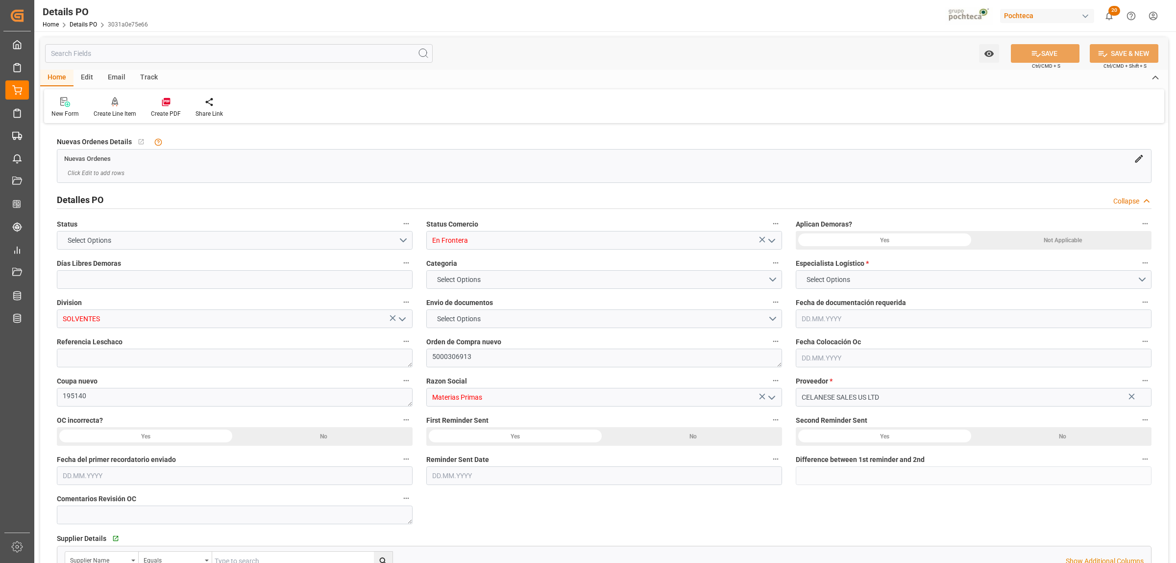
type input "0"
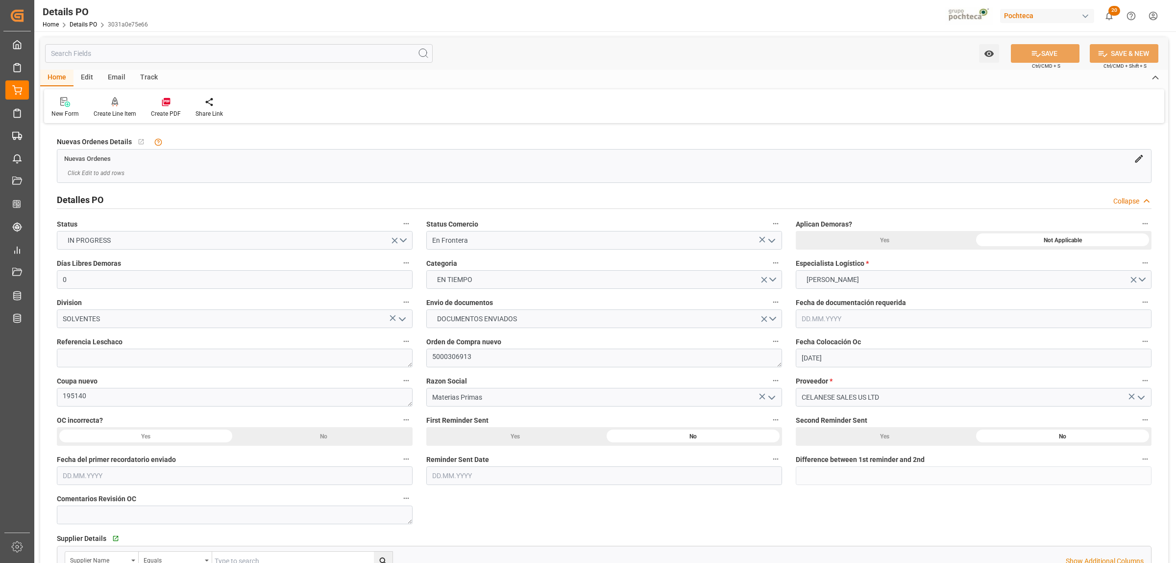
type input "30.07.2025"
type input "[DATE]"
click at [168, 106] on icon at bounding box center [166, 102] width 10 height 10
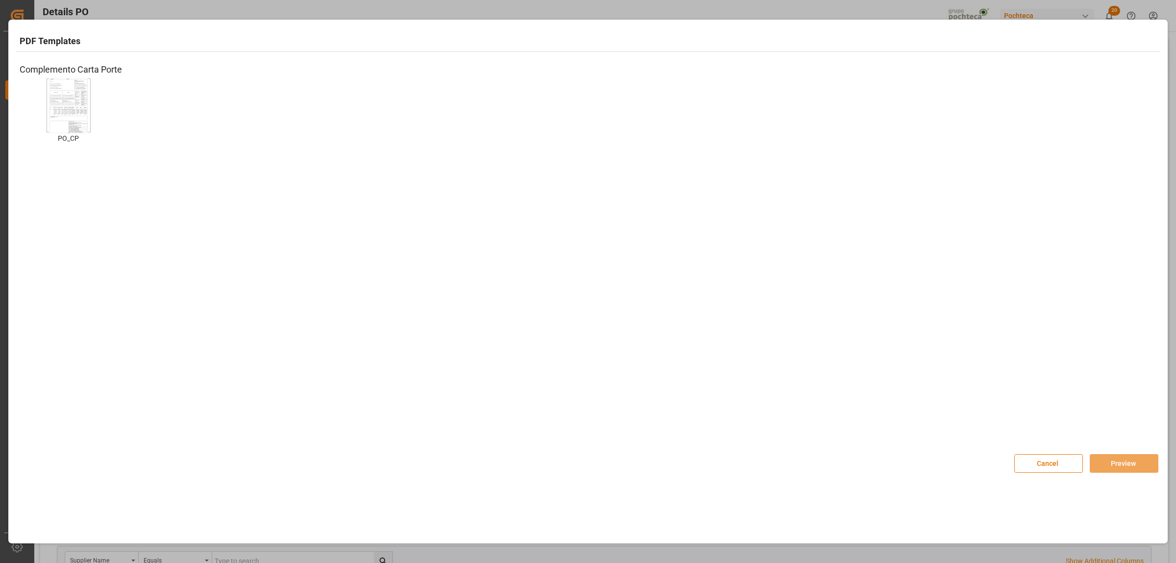
click at [60, 109] on img at bounding box center [68, 105] width 39 height 55
click at [1126, 459] on button "Preview" at bounding box center [1124, 463] width 69 height 19
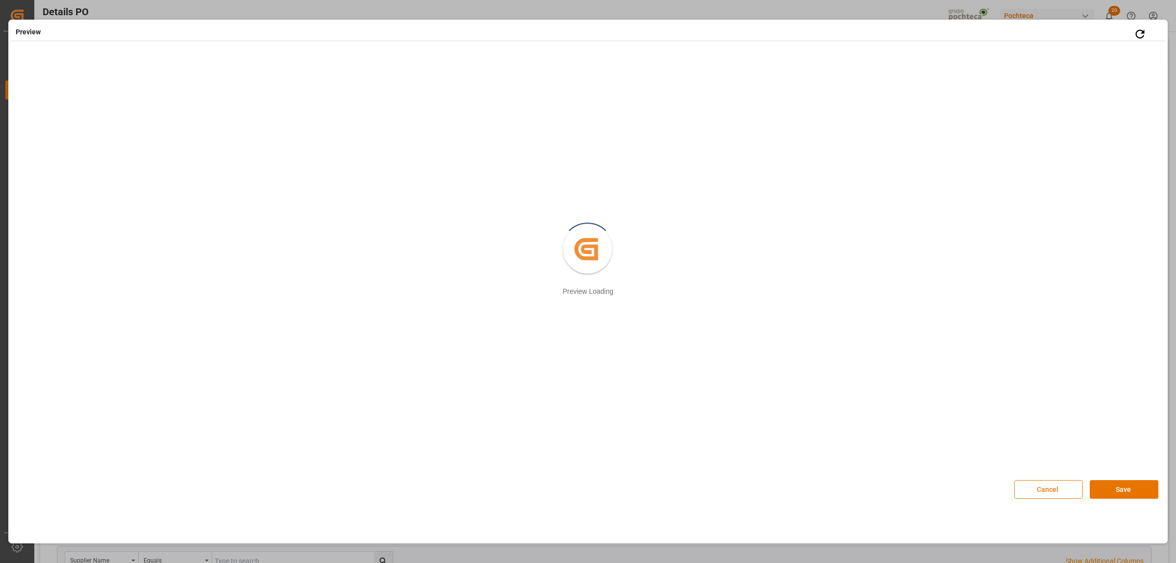
click at [1058, 492] on button "Cancel" at bounding box center [1049, 489] width 69 height 19
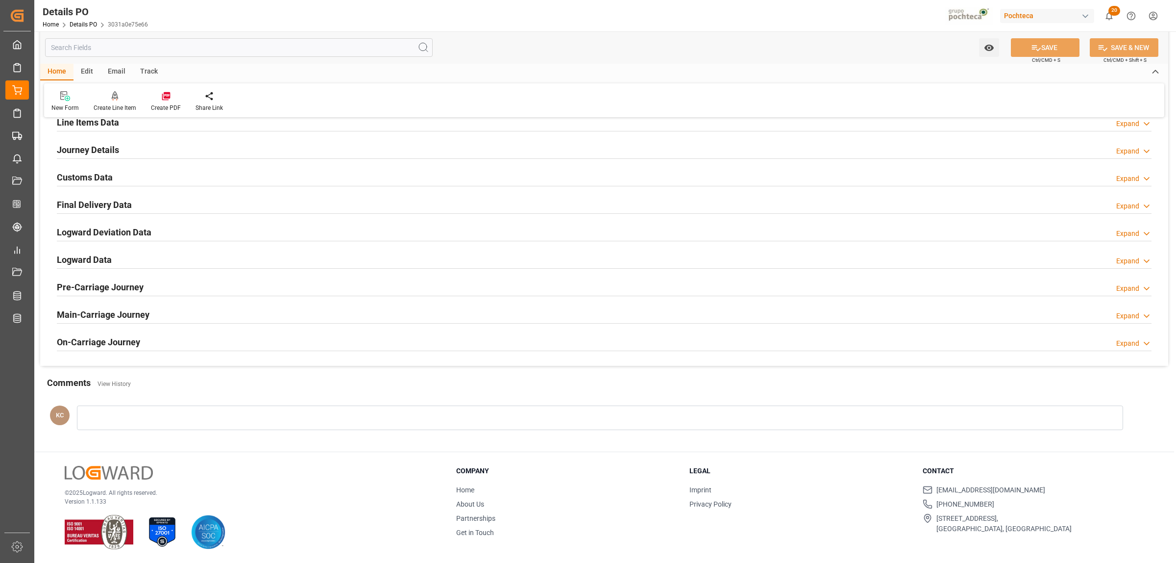
scroll to position [544, 0]
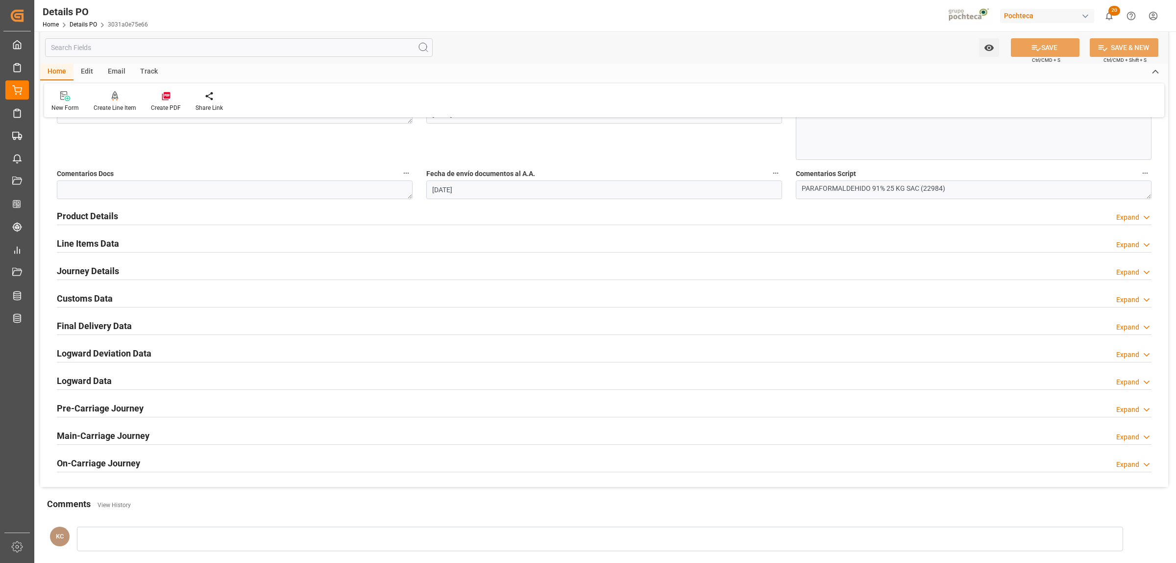
click at [90, 270] on h2 "Journey Details" at bounding box center [88, 270] width 62 height 13
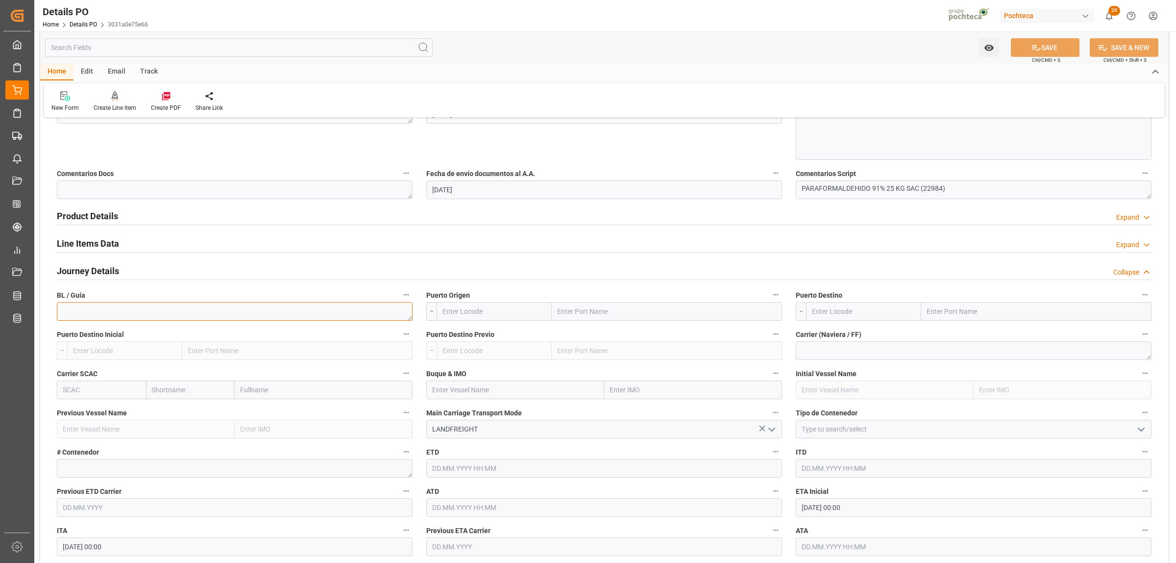
click at [138, 315] on textarea at bounding box center [235, 311] width 356 height 19
paste textarea "2600012423"
type textarea "2600012423"
click at [574, 310] on input "text" at bounding box center [667, 311] width 230 height 19
click at [577, 312] on input "text" at bounding box center [667, 311] width 230 height 19
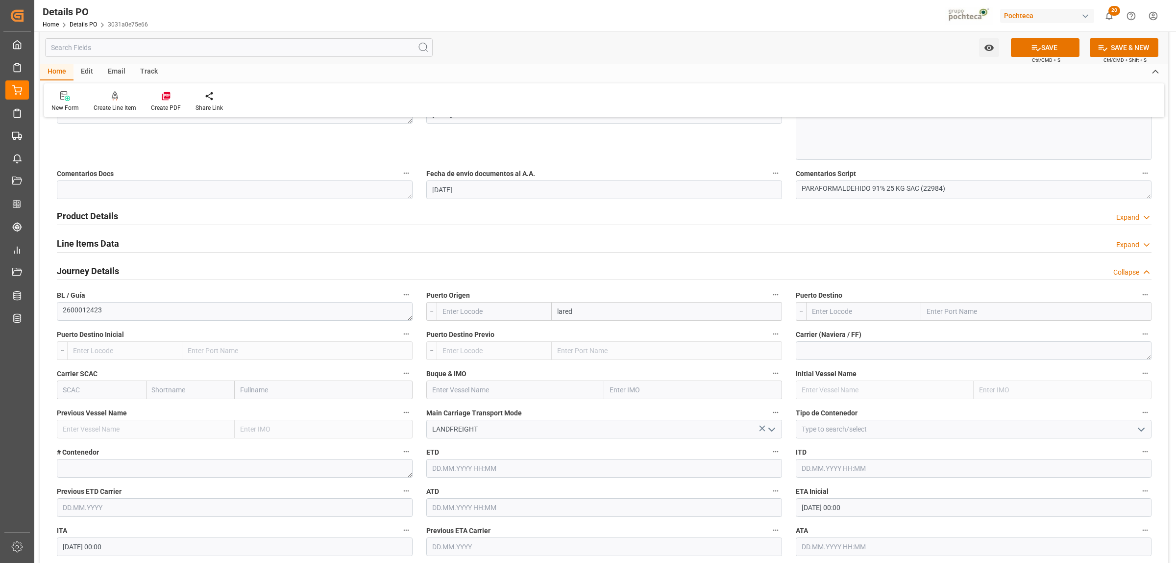
type input "laredo"
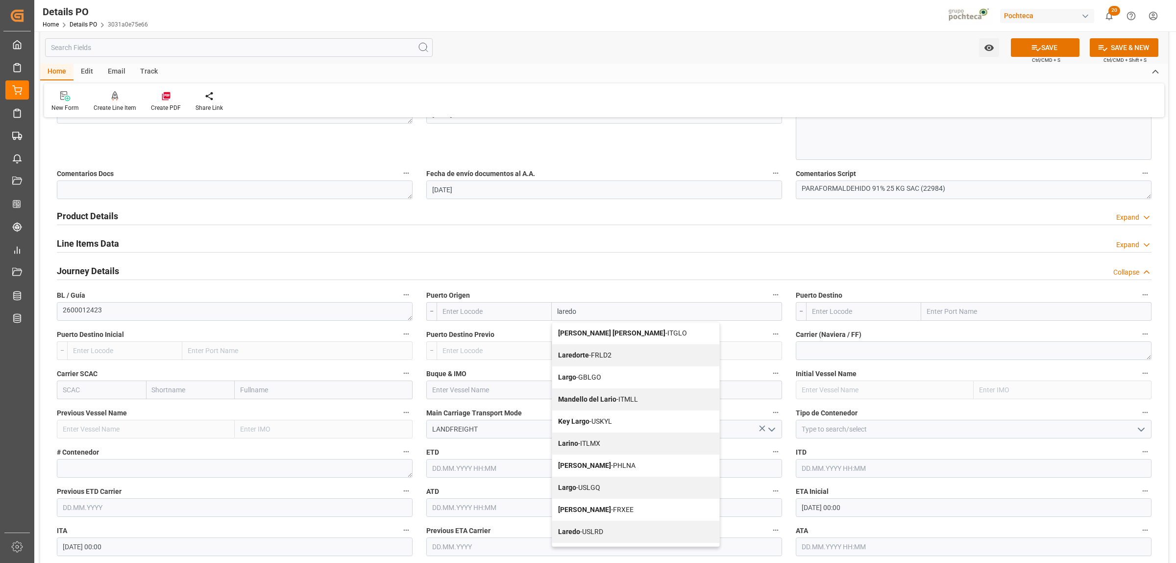
click at [590, 533] on span "Laredo - USLRD" at bounding box center [580, 531] width 45 height 8
type input "USLRD"
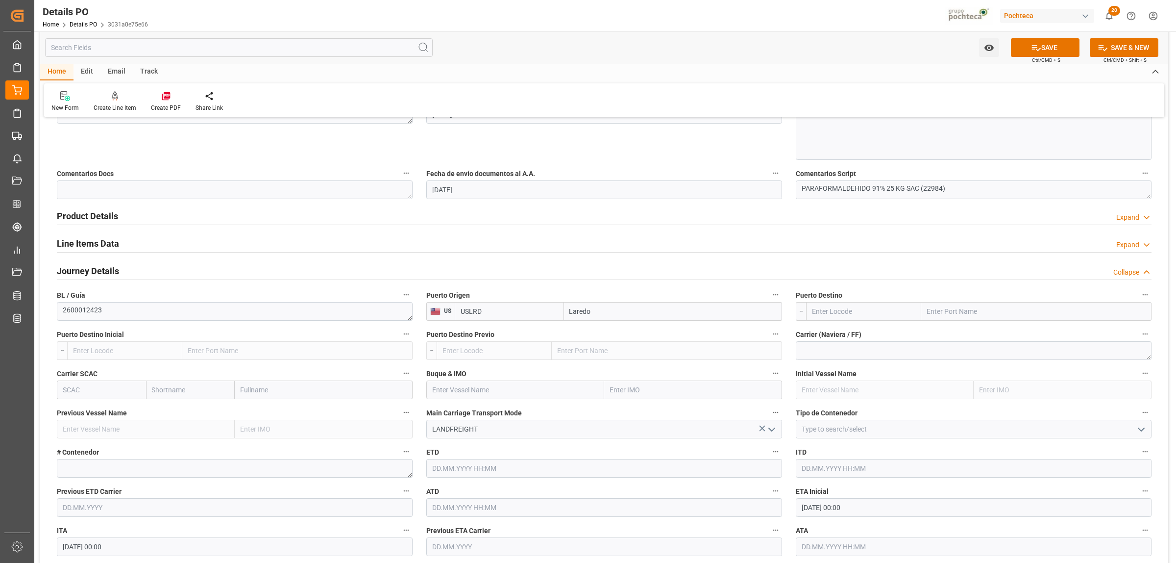
type input "Laredo"
click at [957, 314] on input "text" at bounding box center [1037, 311] width 230 height 19
type input "nuevo laredo"
click at [956, 332] on b "Nuevo Laredo" at bounding box center [950, 333] width 44 height 8
type input "MXNLD"
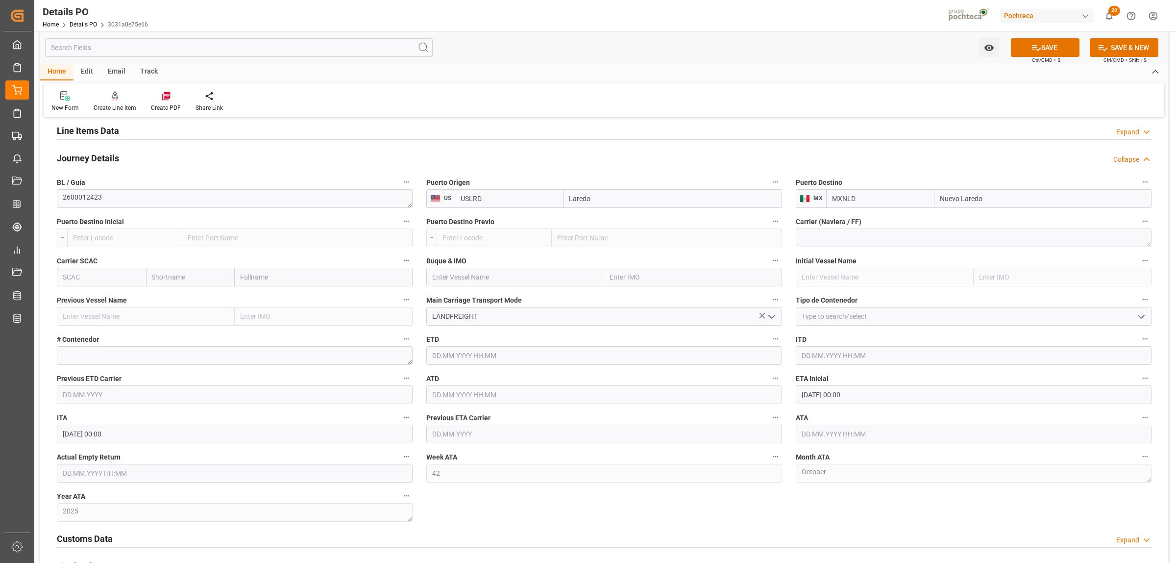
scroll to position [667, 0]
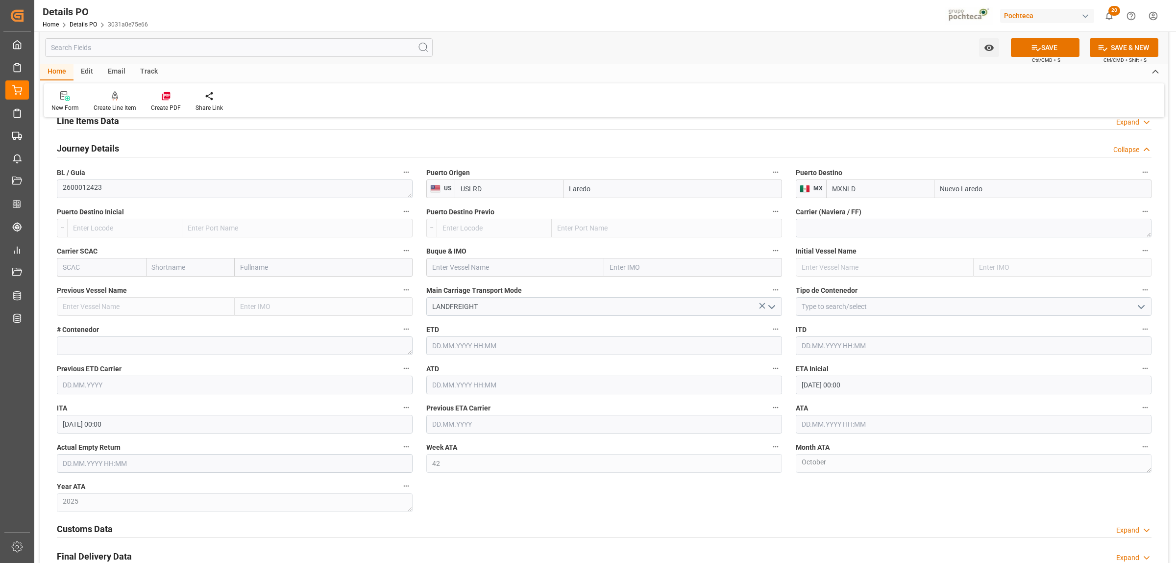
type input "Nuevo Laredo"
click at [1140, 310] on icon "open menu" at bounding box center [1142, 307] width 12 height 12
click at [818, 396] on div "FTL" at bounding box center [974, 394] width 355 height 22
type input "FTL"
click at [851, 383] on input "13.10.2025 00:00" at bounding box center [974, 384] width 356 height 19
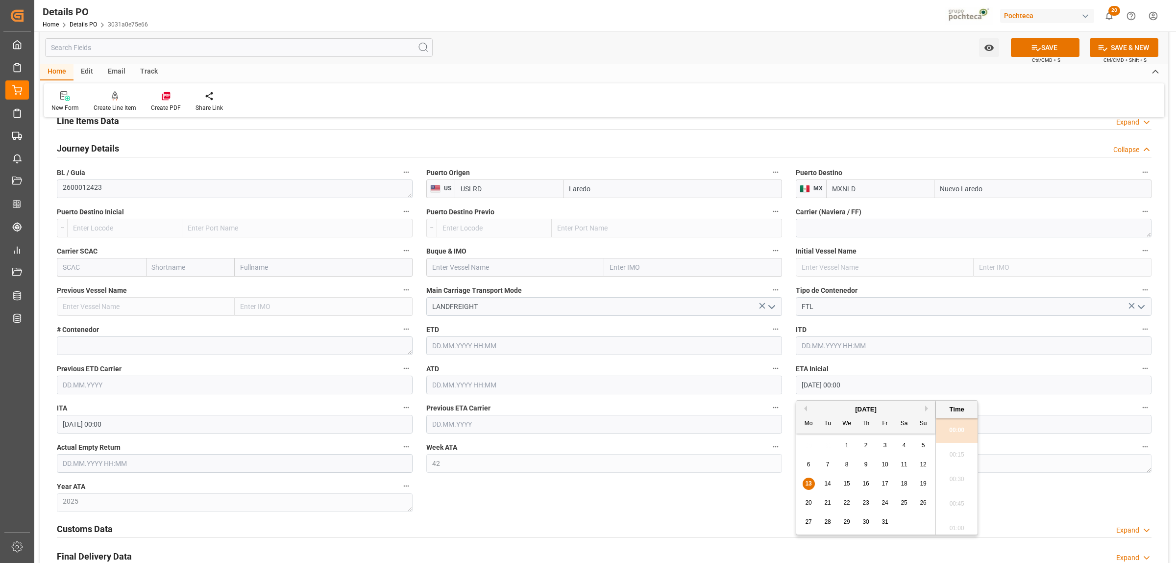
click at [886, 467] on span "10" at bounding box center [885, 464] width 6 height 7
type input "10.10.2025 00:00"
click at [771, 504] on div "Nuevas Ordenes Details   No child Object linked Nuevas Ordenes Click Edit to ad…" at bounding box center [604, 88] width 1128 height 1258
click at [831, 422] on input "text" at bounding box center [974, 424] width 356 height 19
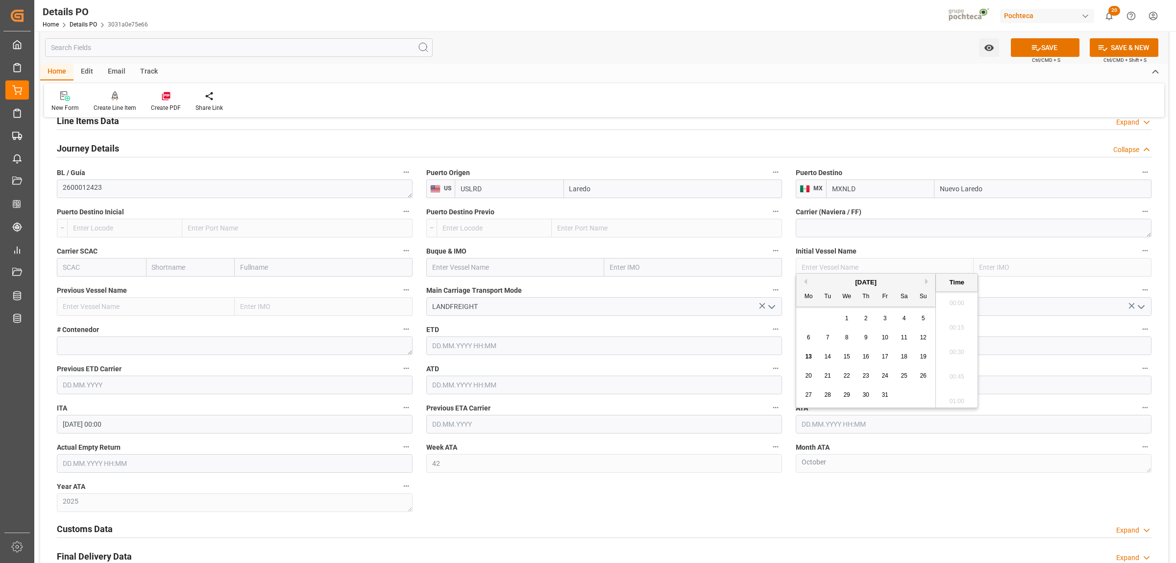
scroll to position [1081, 0]
click at [883, 339] on span "10" at bounding box center [885, 337] width 6 height 7
type input "10.10.2025 00:00"
click at [852, 500] on div "Nuevas Ordenes Details   No child Object linked Nuevas Ordenes Click Edit to ad…" at bounding box center [604, 88] width 1128 height 1258
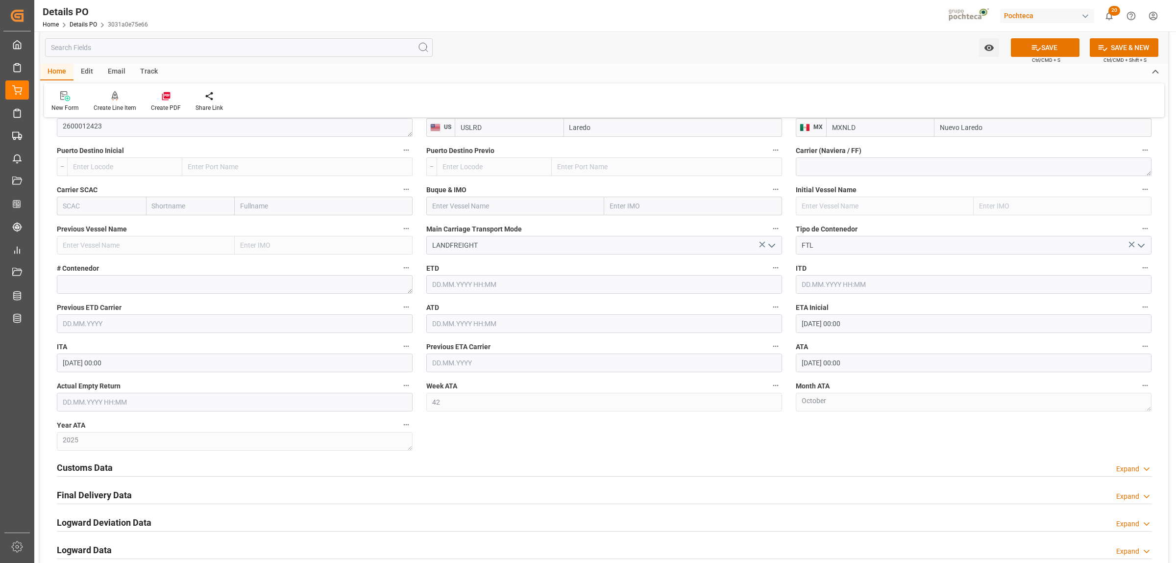
scroll to position [667, 0]
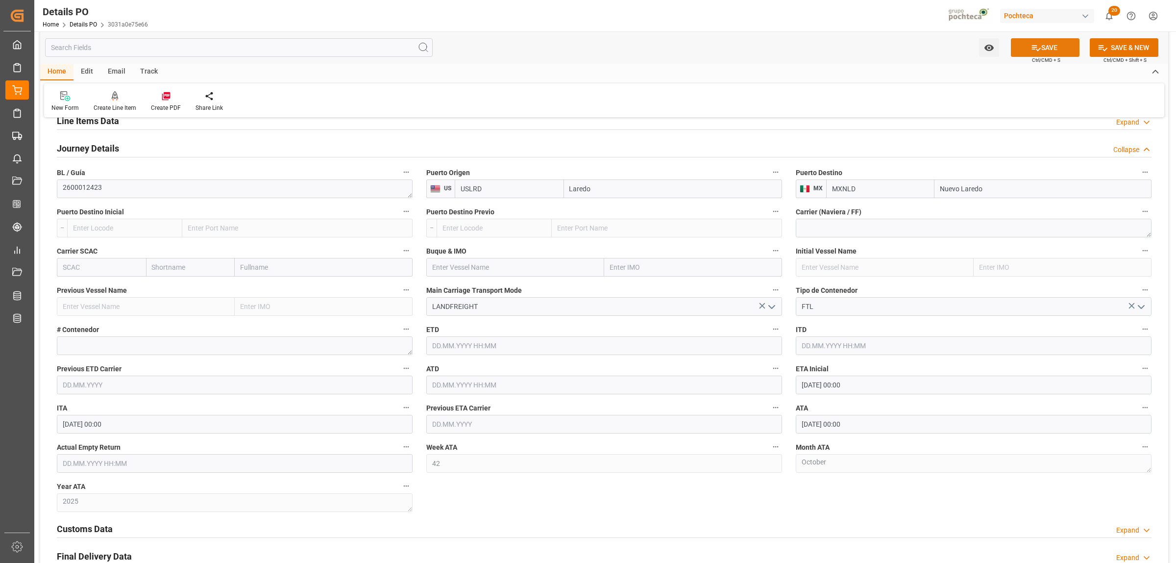
click at [1043, 44] on button "SAVE" at bounding box center [1045, 47] width 69 height 19
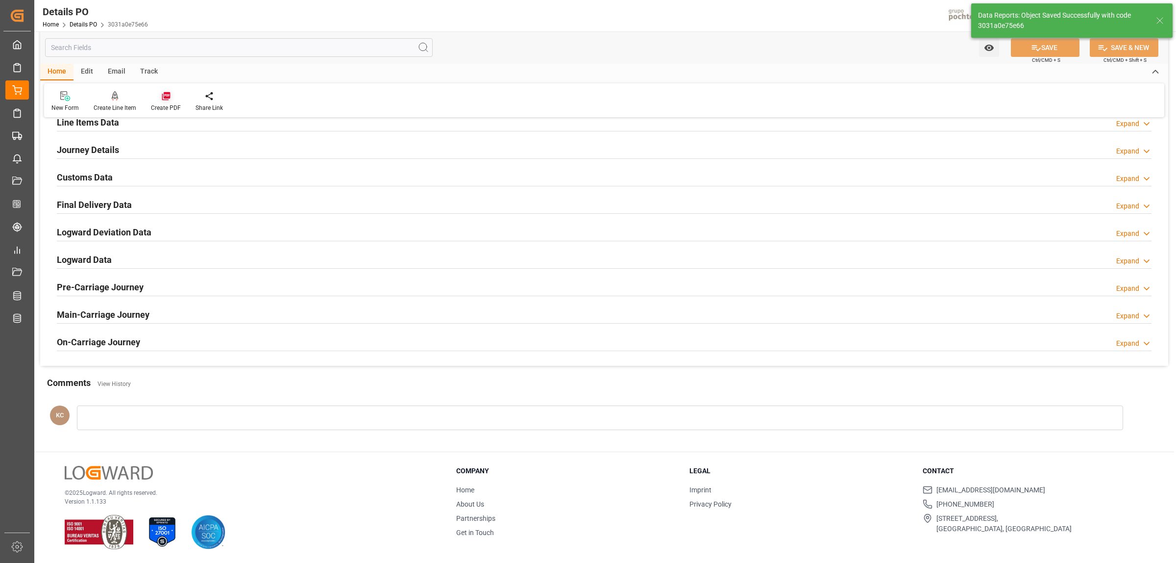
click at [167, 97] on icon at bounding box center [166, 96] width 8 height 8
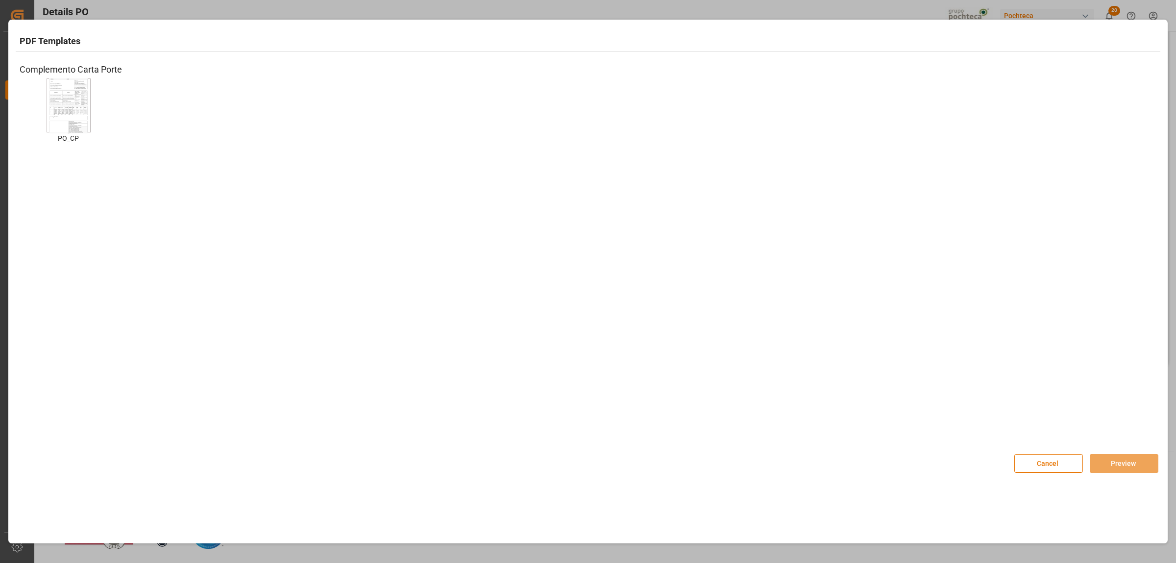
click at [67, 109] on img at bounding box center [68, 105] width 39 height 55
click at [1100, 464] on button "Preview" at bounding box center [1124, 463] width 69 height 19
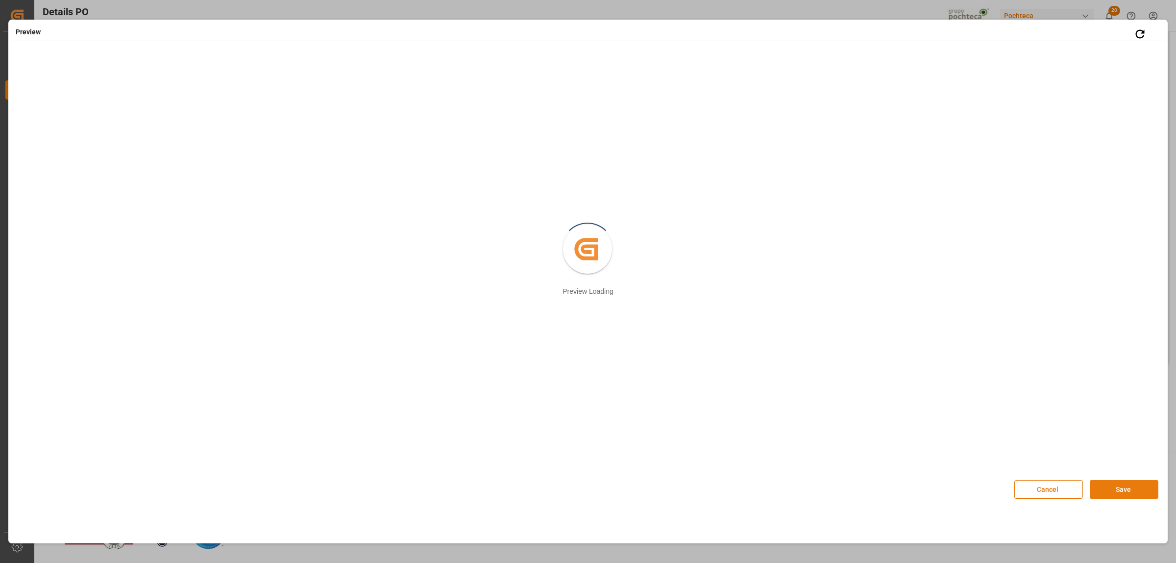
click at [1129, 496] on button "Save" at bounding box center [1124, 489] width 69 height 19
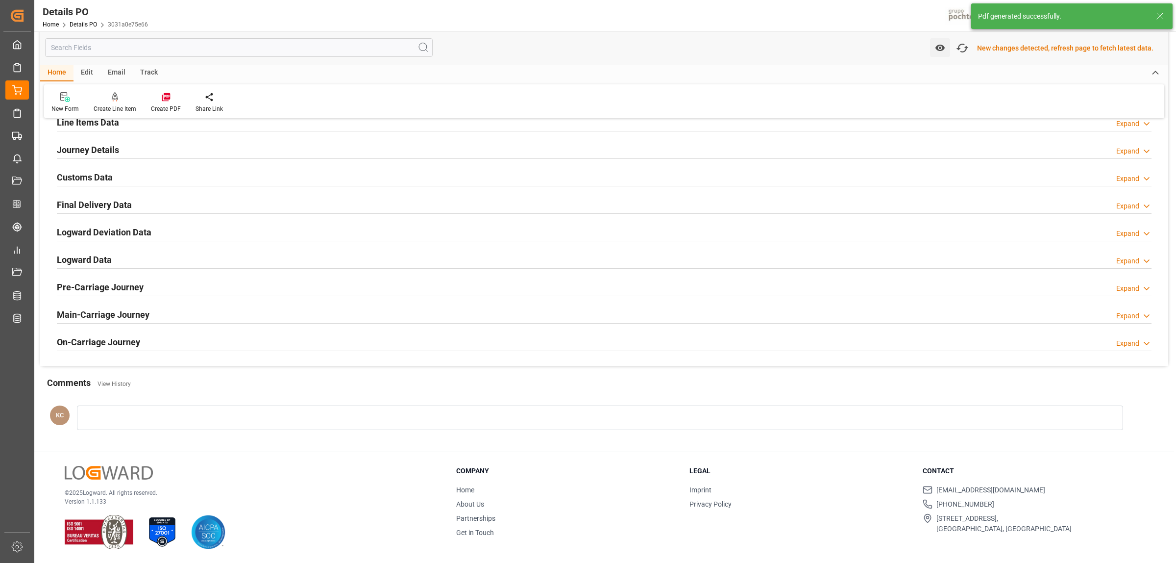
scroll to position [668, 0]
click at [96, 178] on h2 "Customs Data" at bounding box center [85, 177] width 56 height 13
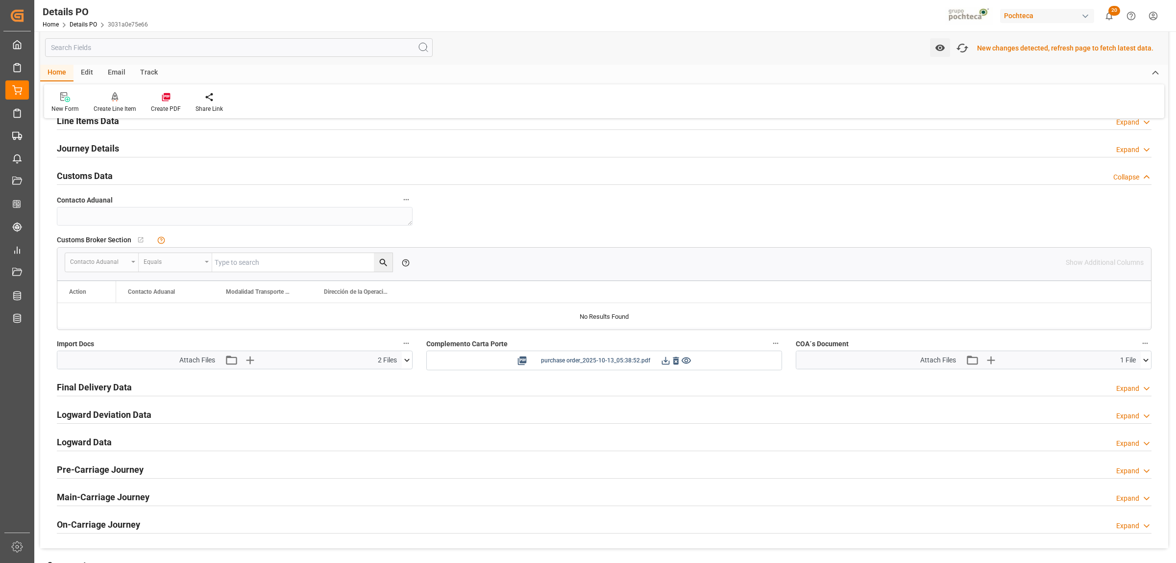
click at [668, 359] on icon at bounding box center [666, 360] width 10 height 10
